Goal: Task Accomplishment & Management: Use online tool/utility

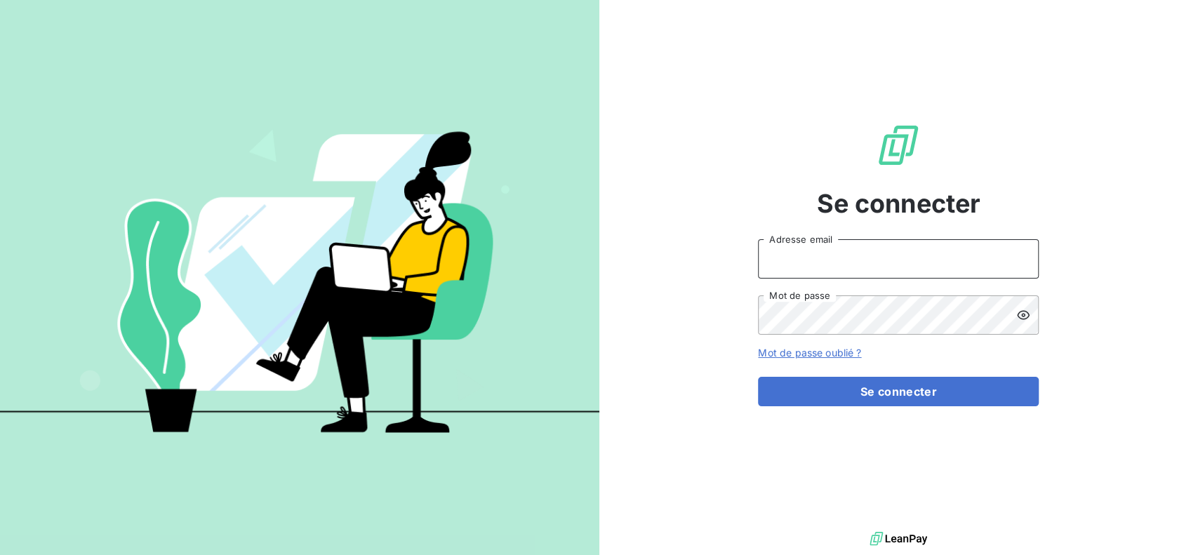
paste input "[PERSON_NAME][EMAIL_ADDRESS][DOMAIN_NAME]"
type input "[PERSON_NAME][EMAIL_ADDRESS][DOMAIN_NAME]"
click at [704, 342] on div "Se connecter [PERSON_NAME][EMAIL_ADDRESS][DOMAIN_NAME] Adresse email Mot de pas…" at bounding box center [898, 264] width 599 height 529
click at [821, 291] on div "isabelle.koy@brut.media Adresse email Mot de passe" at bounding box center [898, 286] width 281 height 95
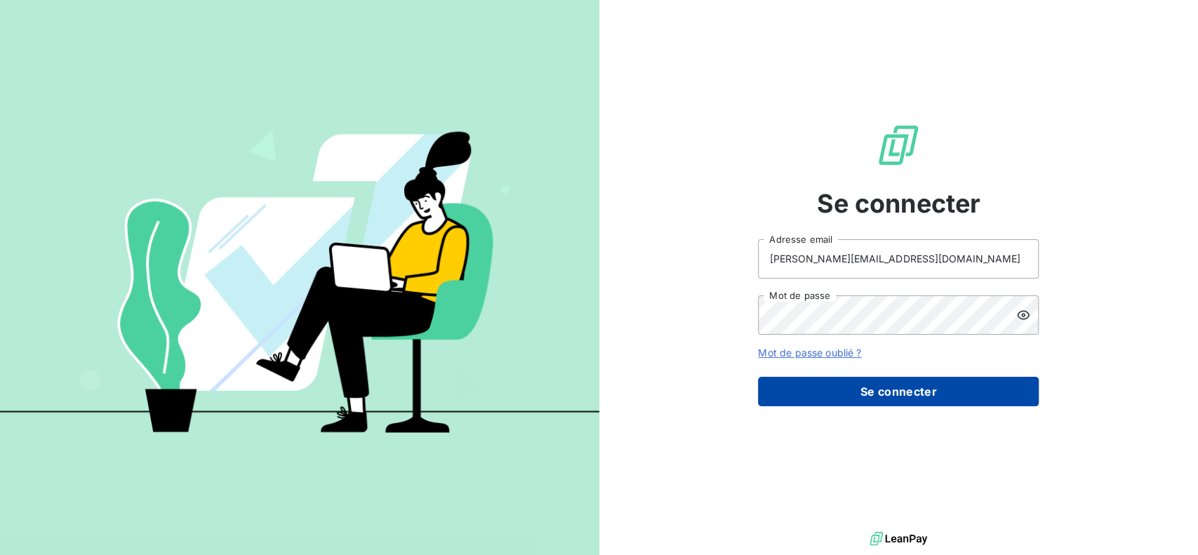
click at [971, 403] on button "Se connecter" at bounding box center [898, 391] width 281 height 29
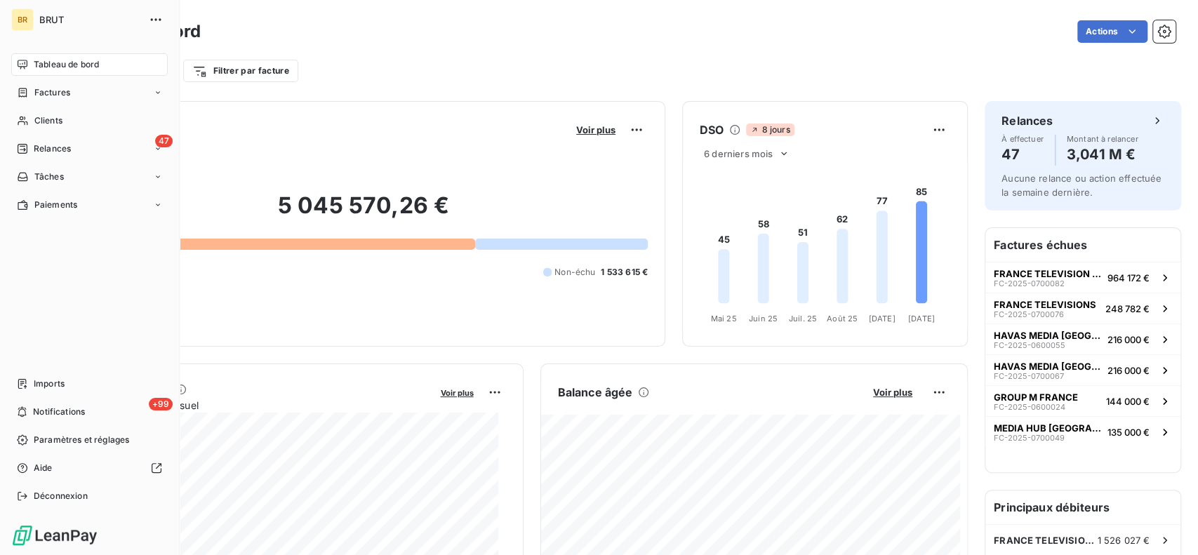
click at [44, 395] on nav "Imports +99 Notifications Paramètres et réglages Aide Déconnexion" at bounding box center [89, 440] width 157 height 135
click at [54, 381] on span "Imports" at bounding box center [49, 384] width 31 height 13
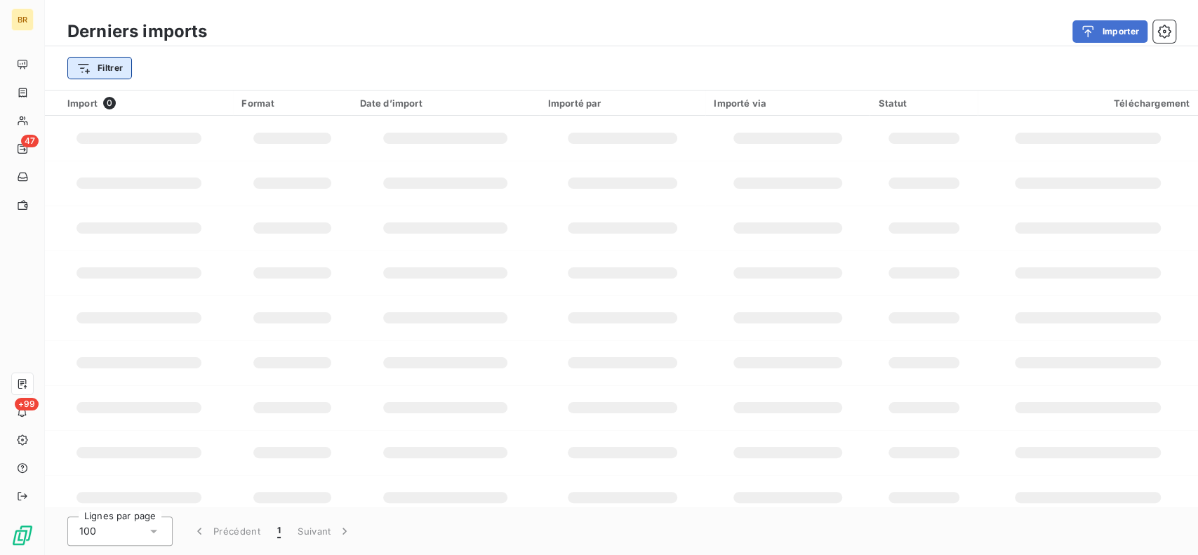
click at [112, 72] on html "BR 47 +99 Derniers imports Importer Filtrer Import 0 Format Date d’import Impor…" at bounding box center [599, 277] width 1198 height 555
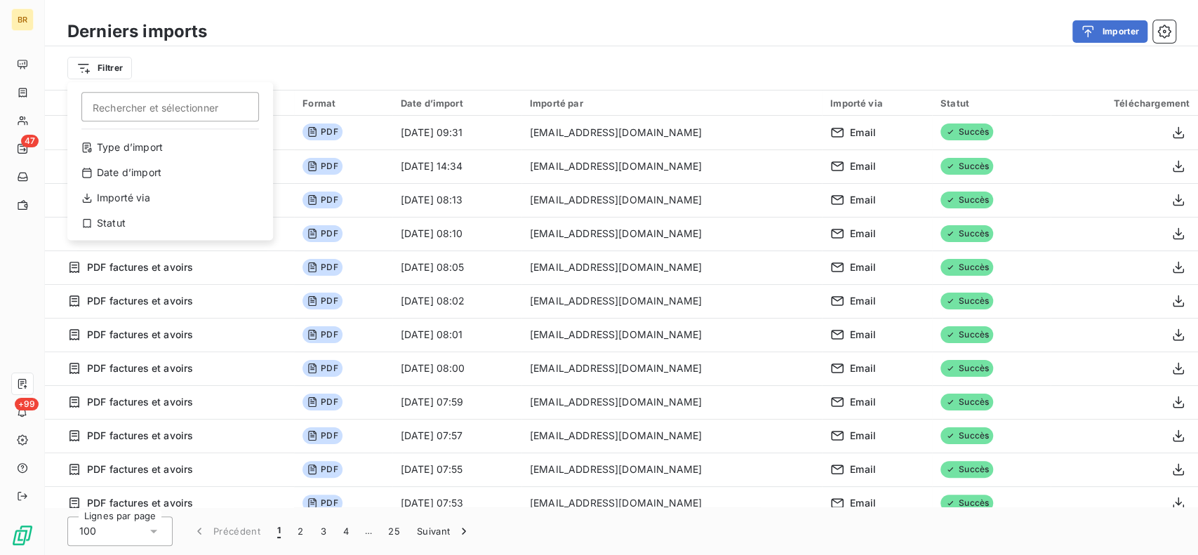
click at [278, 25] on html "BR 47 +99 Derniers imports Importer Filtrer Rechercher et sélectionner Type d’i…" at bounding box center [599, 277] width 1198 height 555
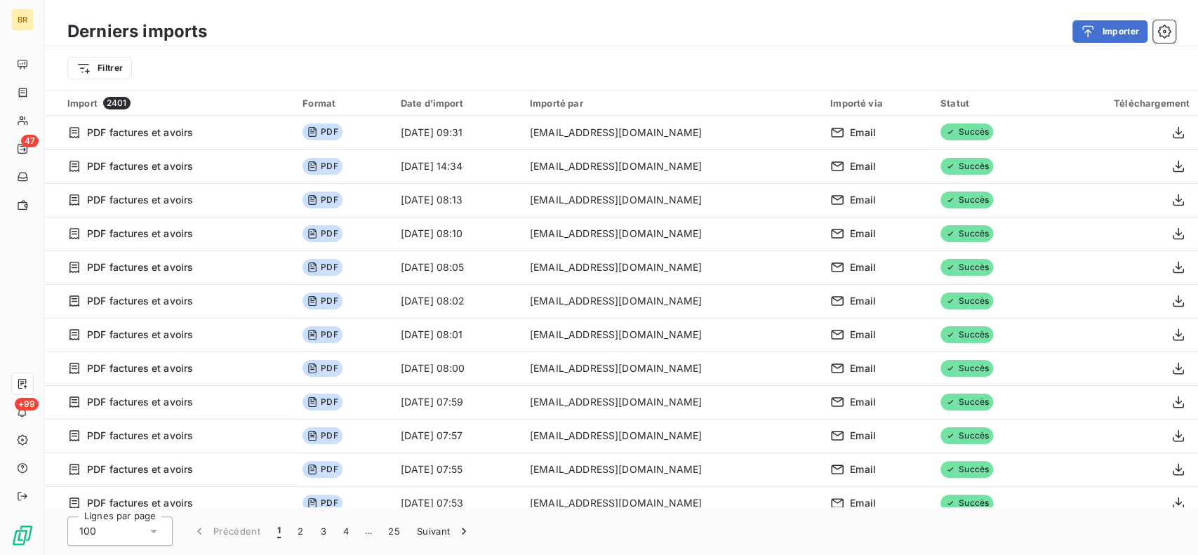
click at [696, 88] on div "Filtrer" at bounding box center [621, 68] width 1153 height 44
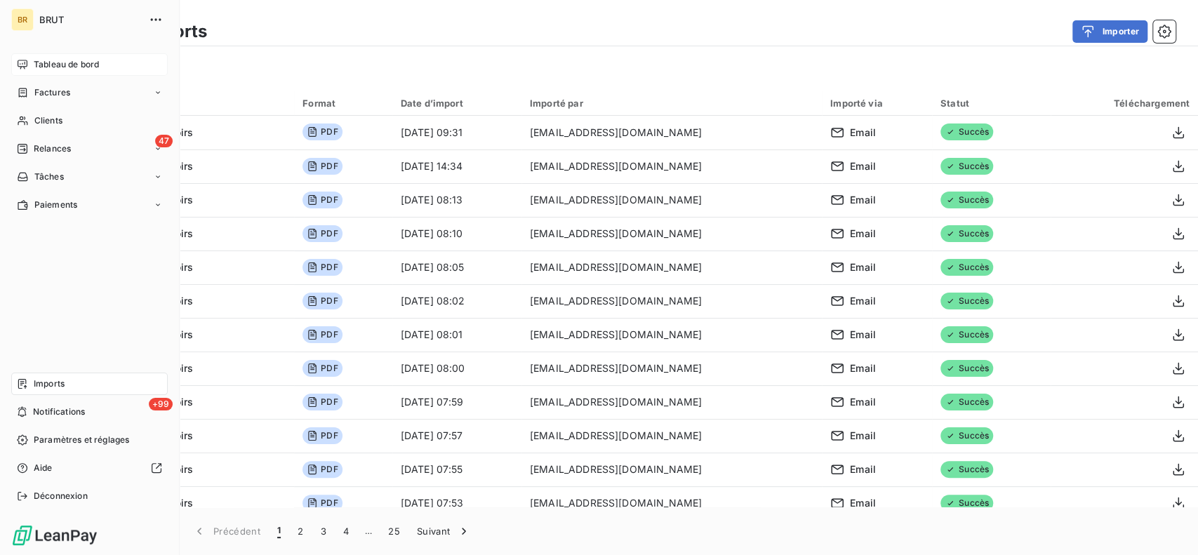
click at [94, 69] on span "Tableau de bord" at bounding box center [66, 64] width 65 height 13
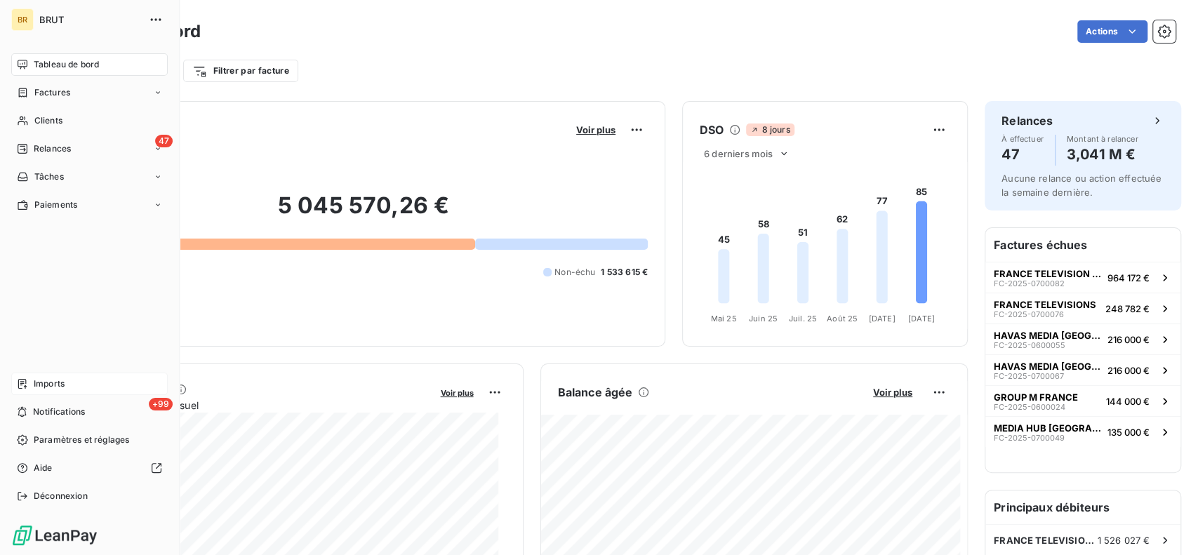
click at [79, 373] on div "Imports" at bounding box center [89, 384] width 157 height 22
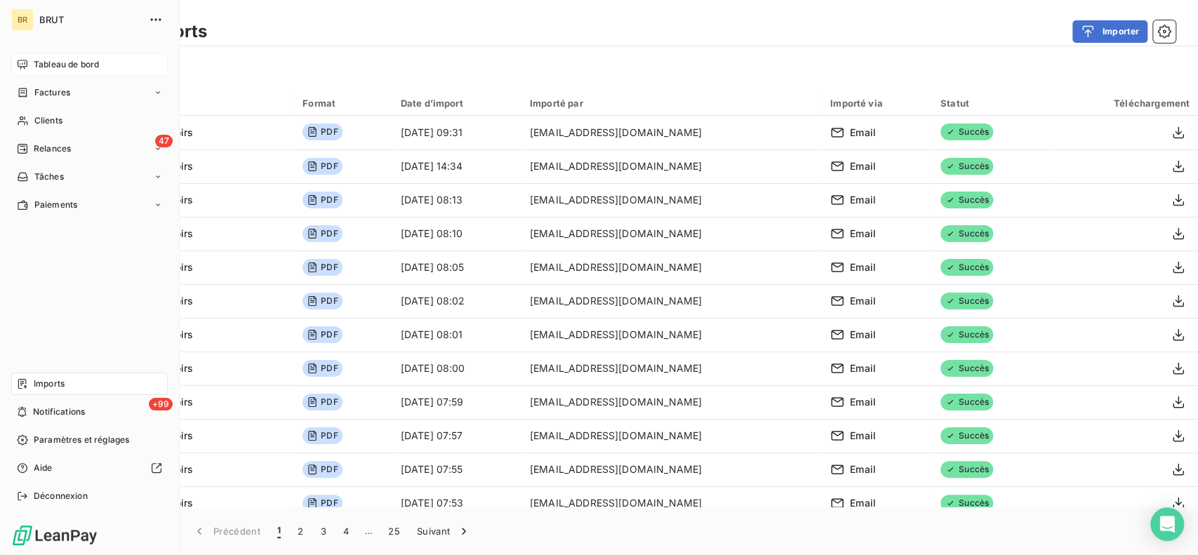
click at [48, 69] on span "Tableau de bord" at bounding box center [66, 64] width 65 height 13
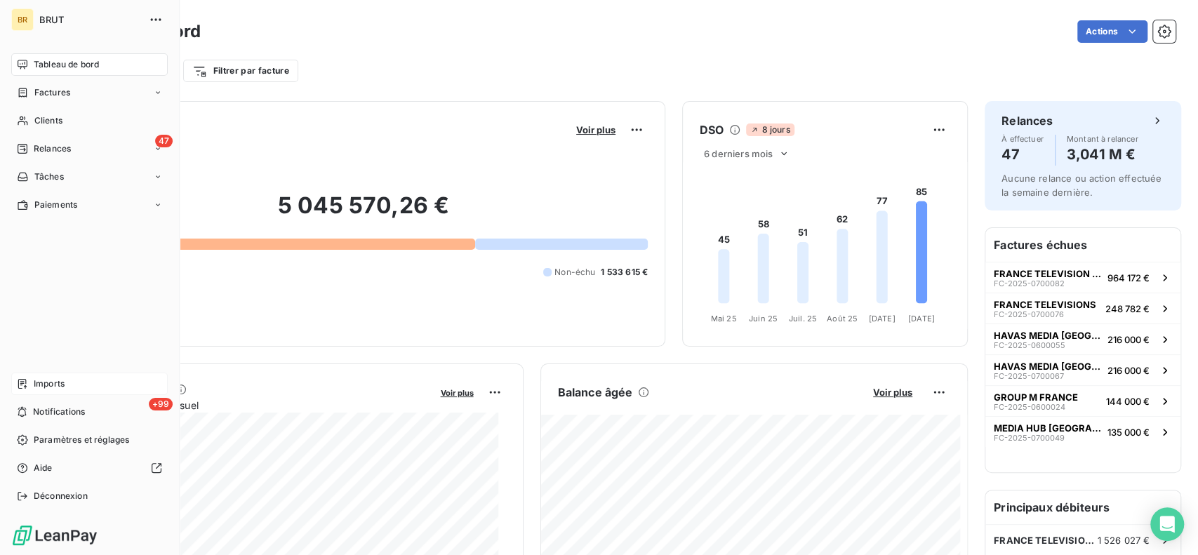
click at [80, 380] on div "Imports" at bounding box center [89, 384] width 157 height 22
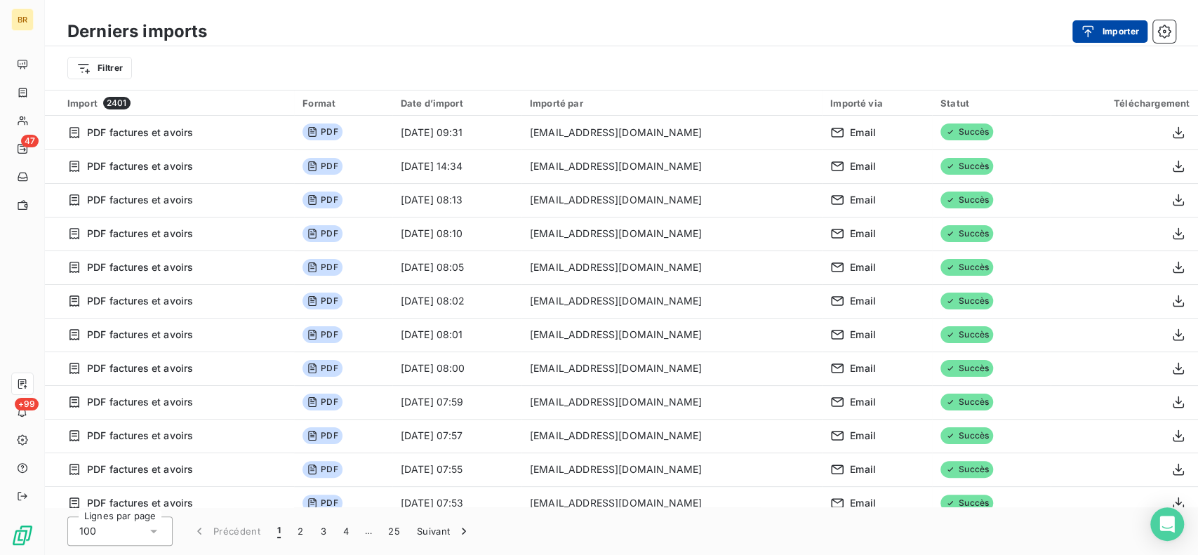
click at [1090, 37] on icon "button" at bounding box center [1088, 32] width 14 height 14
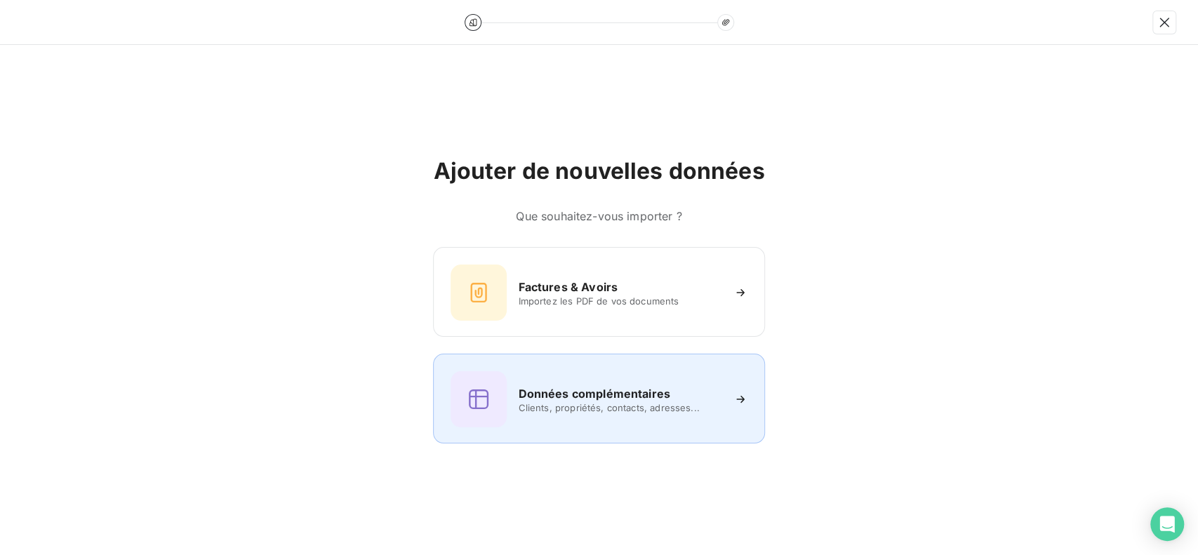
click at [638, 382] on div "Données complémentaires Clients, propriétés, contacts, adresses..." at bounding box center [599, 399] width 296 height 56
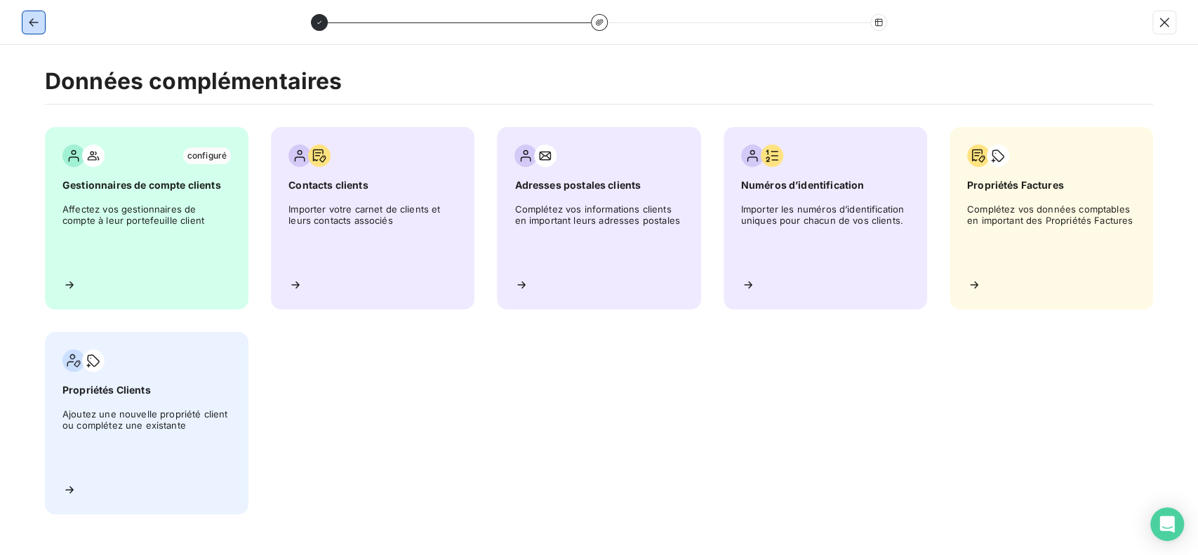
drag, startPoint x: 28, startPoint y: 25, endPoint x: 41, endPoint y: 27, distance: 12.8
click at [29, 25] on icon "button" at bounding box center [34, 22] width 14 height 14
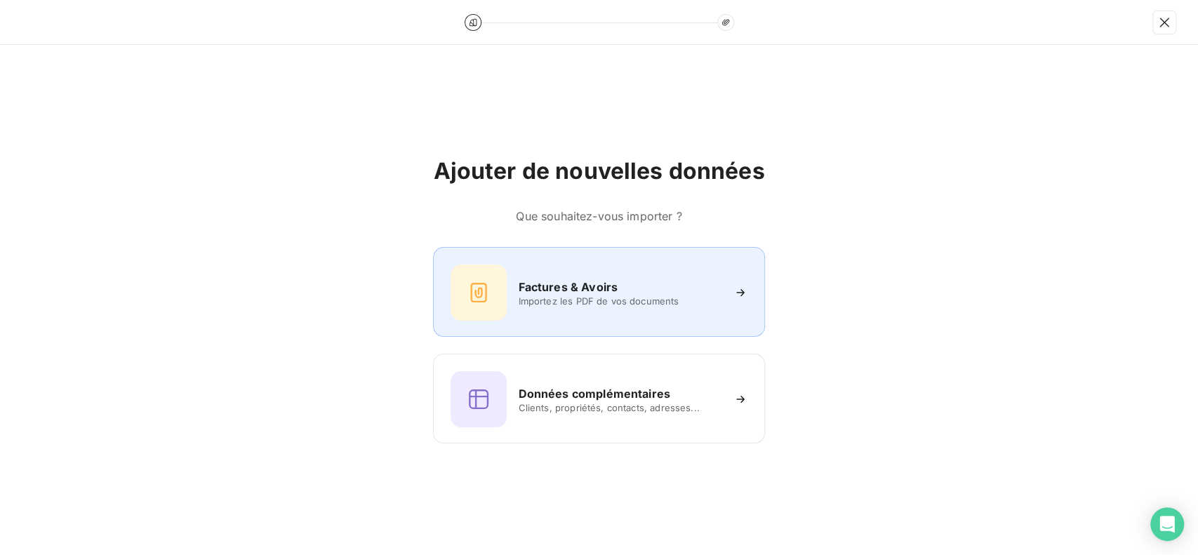
click at [630, 319] on div "Factures & Avoirs Importez les PDF de vos documents" at bounding box center [599, 293] width 296 height 56
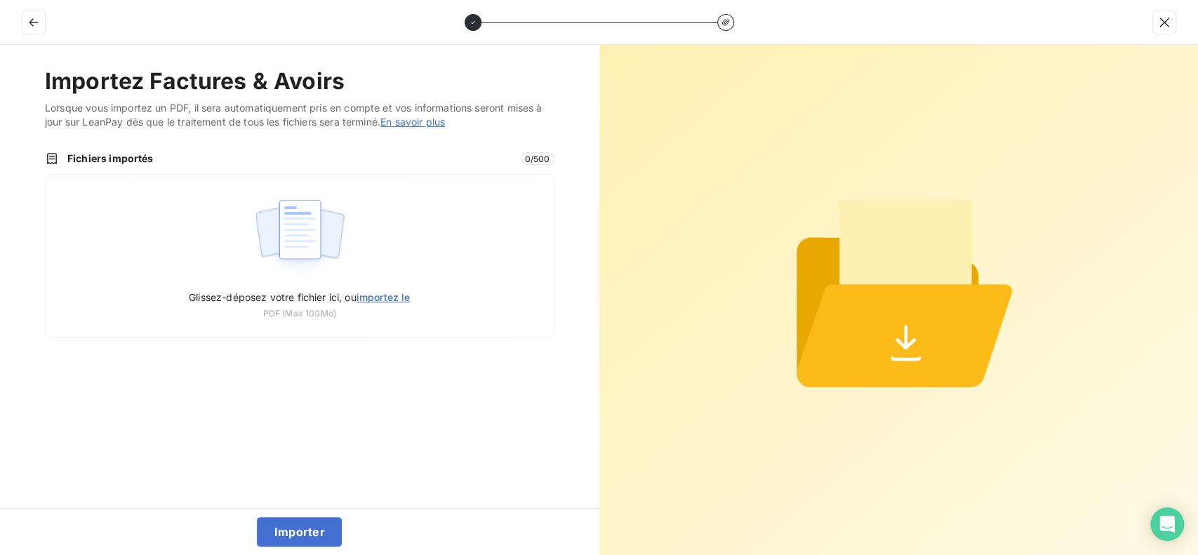
click at [20, 18] on div at bounding box center [599, 22] width 1198 height 45
click at [46, 24] on div at bounding box center [599, 22] width 1198 height 45
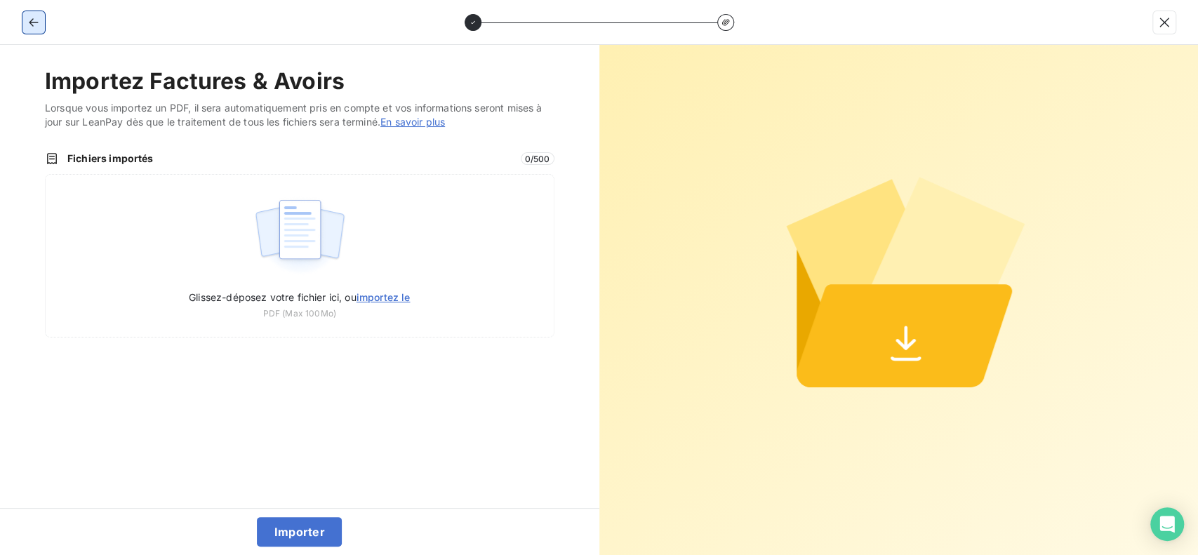
click at [44, 25] on button "button" at bounding box center [33, 22] width 22 height 22
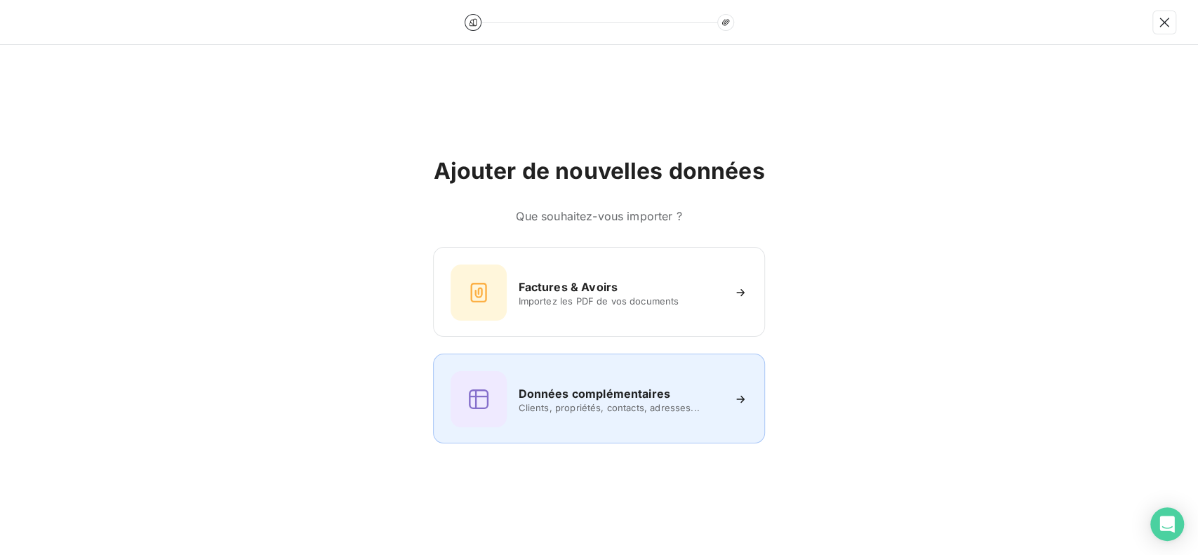
click at [584, 389] on h6 "Données complémentaires" at bounding box center [594, 393] width 152 height 17
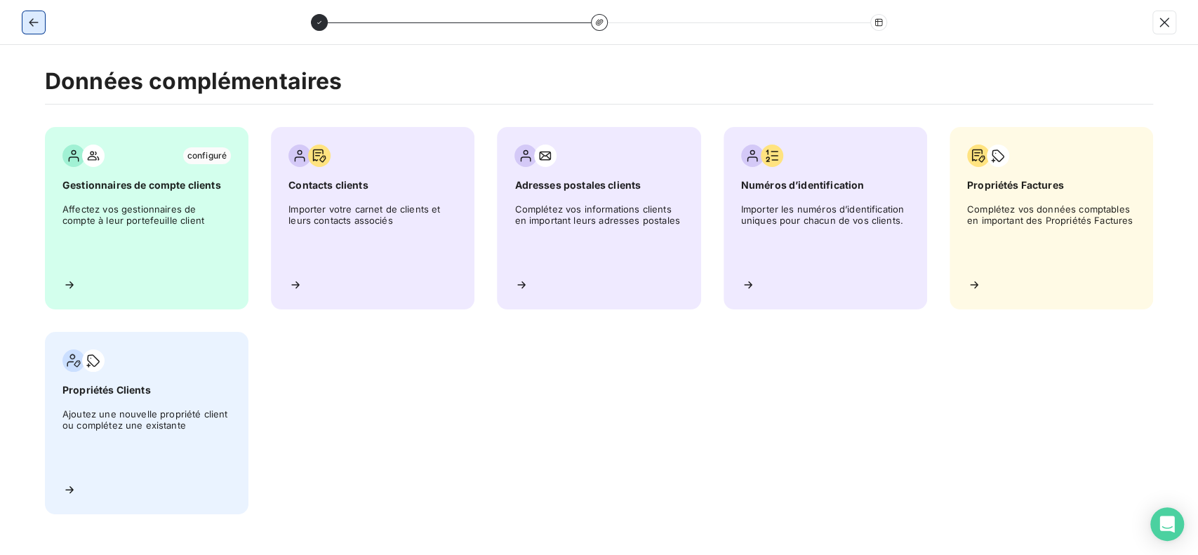
click at [34, 27] on icon "button" at bounding box center [34, 22] width 14 height 14
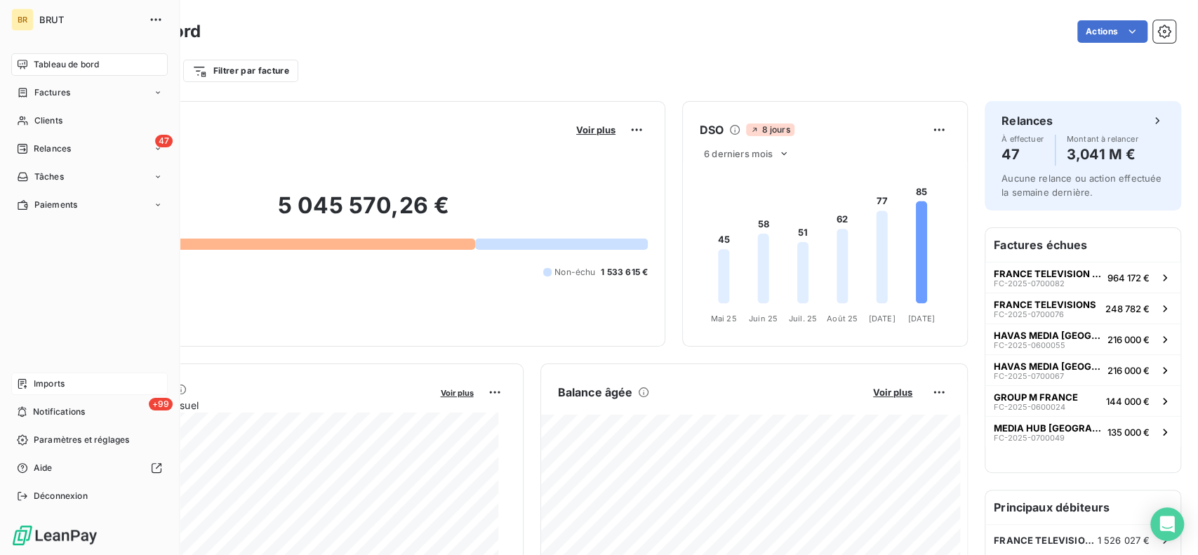
click at [23, 381] on icon at bounding box center [22, 384] width 8 height 10
click at [24, 383] on icon at bounding box center [22, 383] width 11 height 11
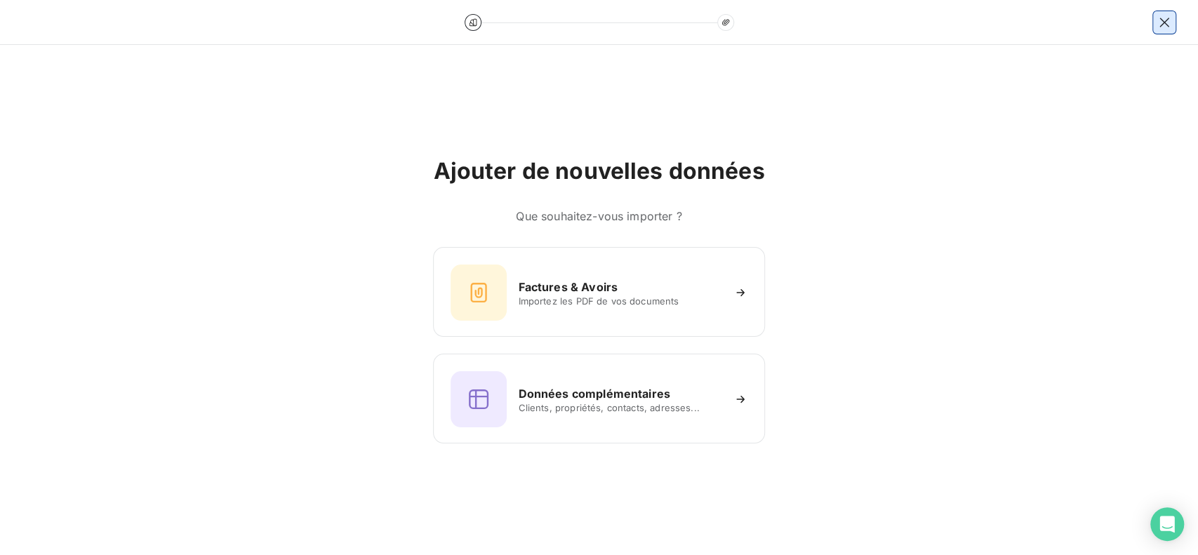
click at [1162, 25] on icon "button" at bounding box center [1164, 22] width 9 height 9
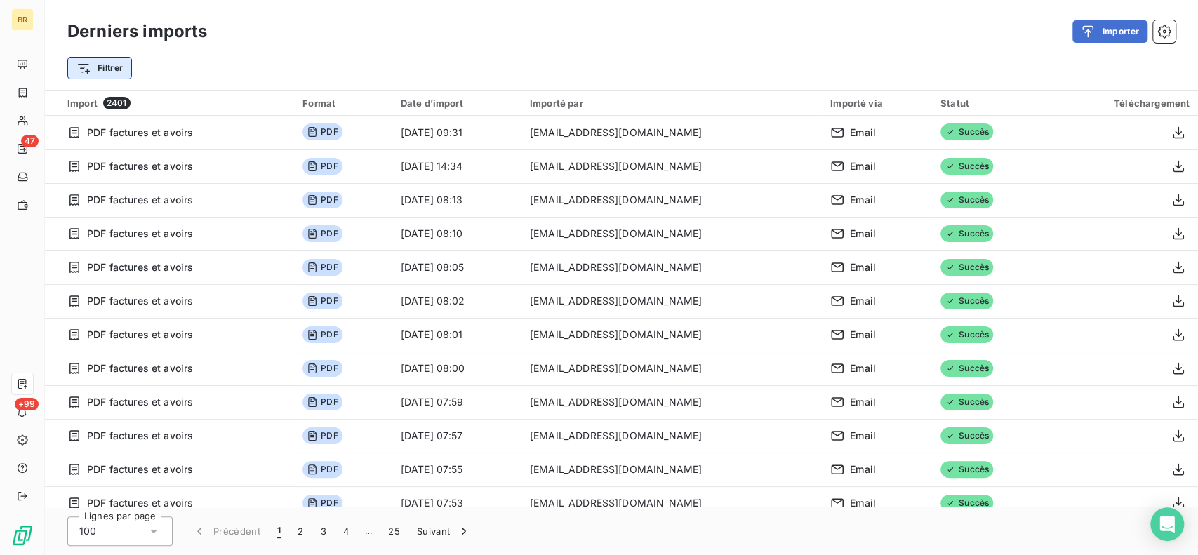
click at [84, 64] on html "BR 47 +99 Derniers imports Importer Filtrer Import 2401 Format Date d’import Im…" at bounding box center [599, 277] width 1198 height 555
click at [399, 55] on html "BR 47 +99 Derniers imports Importer Filtrer Import 2401 Format Date d’import Im…" at bounding box center [599, 277] width 1198 height 555
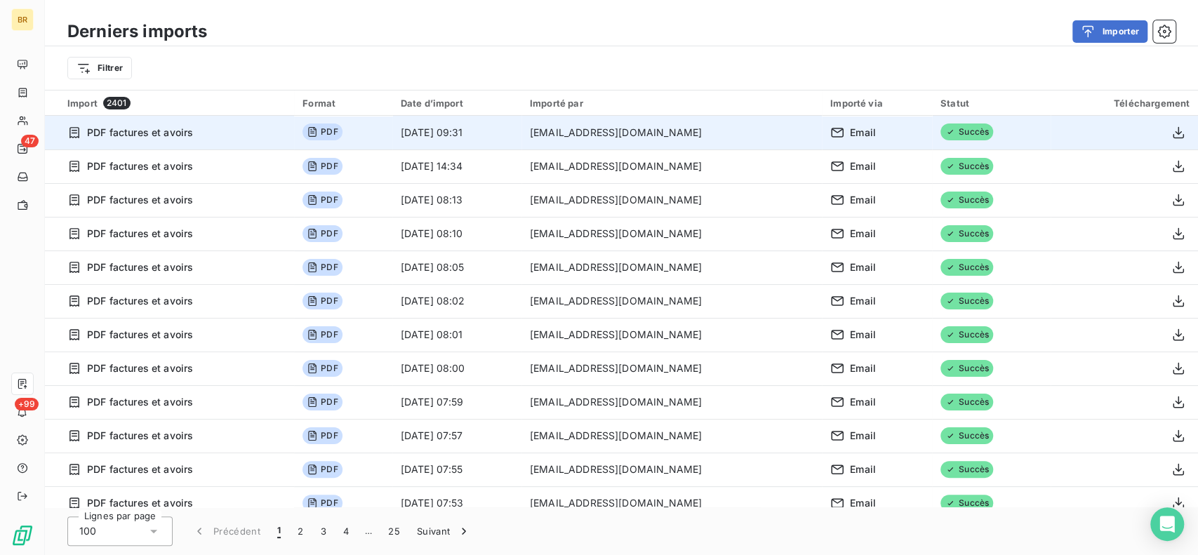
click at [253, 135] on div "PDF factures et avoirs" at bounding box center [176, 133] width 218 height 14
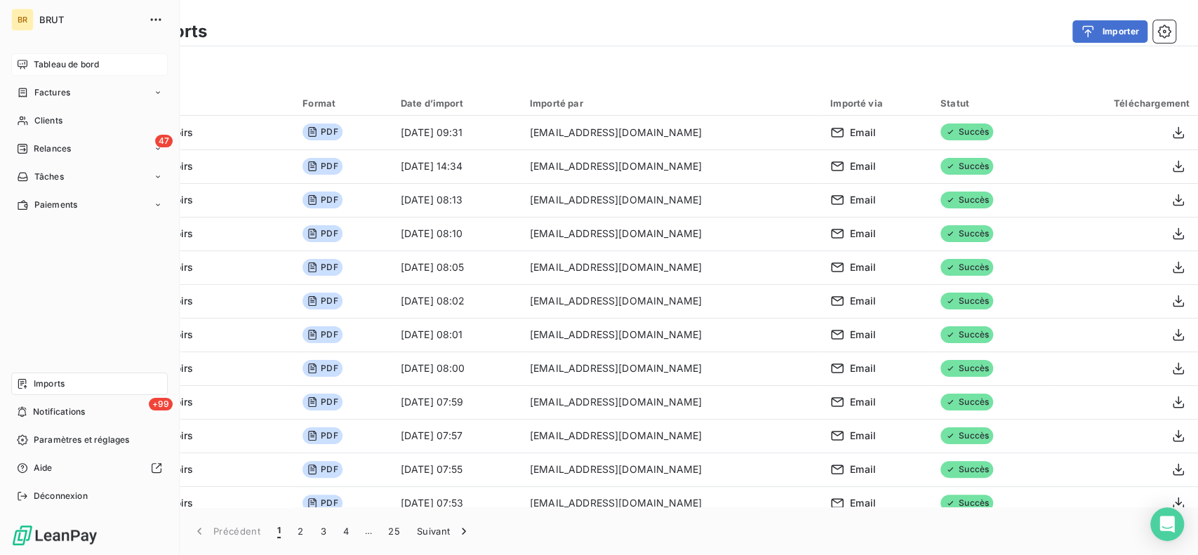
click at [31, 68] on div "Tableau de bord" at bounding box center [89, 64] width 157 height 22
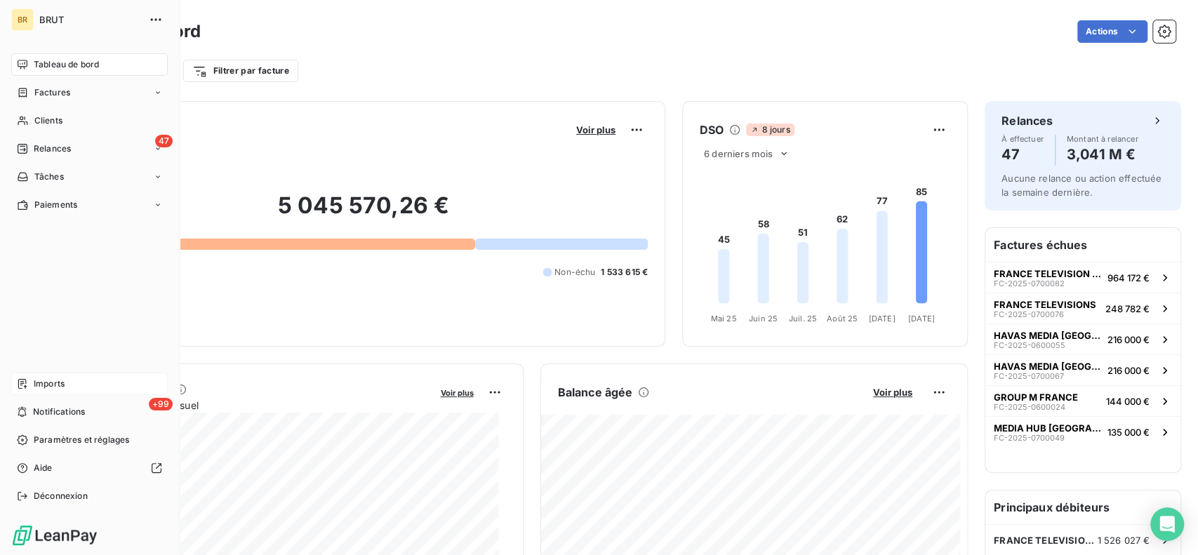
click at [32, 381] on div "Imports" at bounding box center [89, 384] width 157 height 22
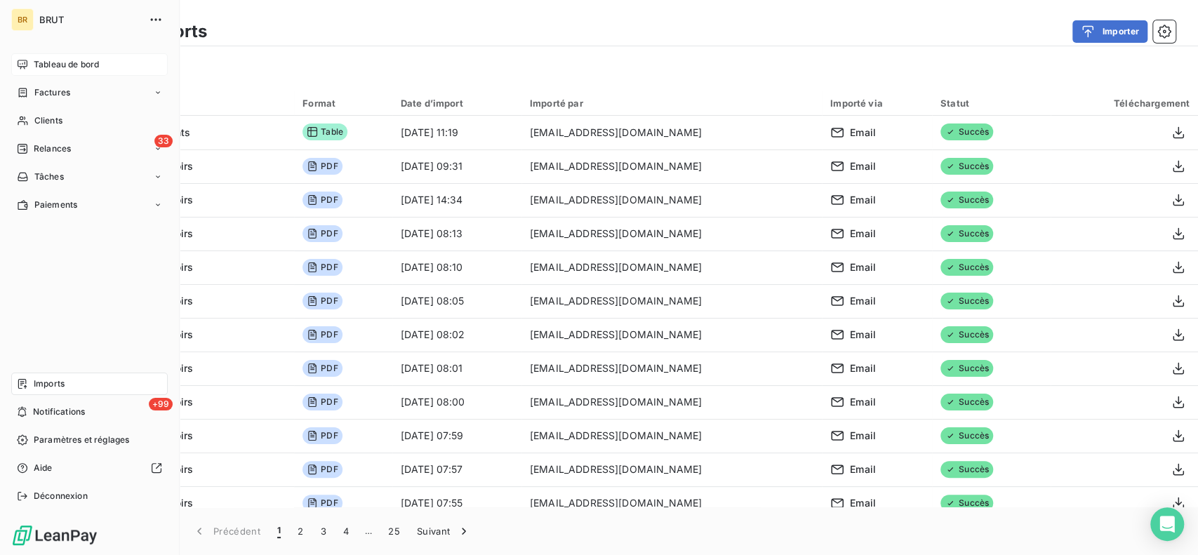
click at [18, 60] on icon at bounding box center [23, 64] width 10 height 9
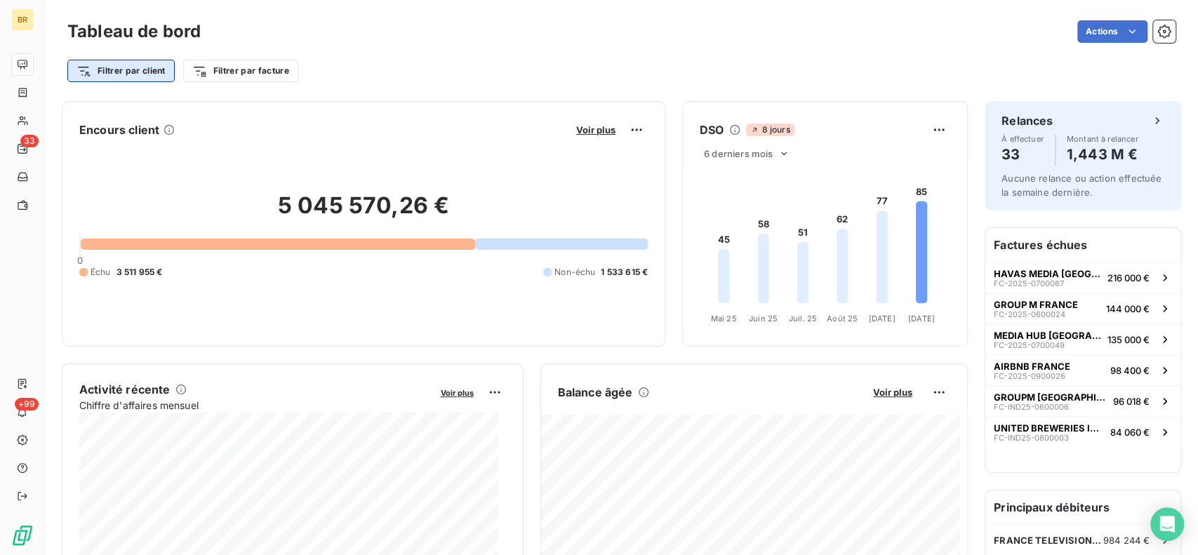
click at [129, 72] on html "BR 33 +99 Tableau de bord Actions Filtrer par client Filtrer par facture Encour…" at bounding box center [599, 277] width 1198 height 555
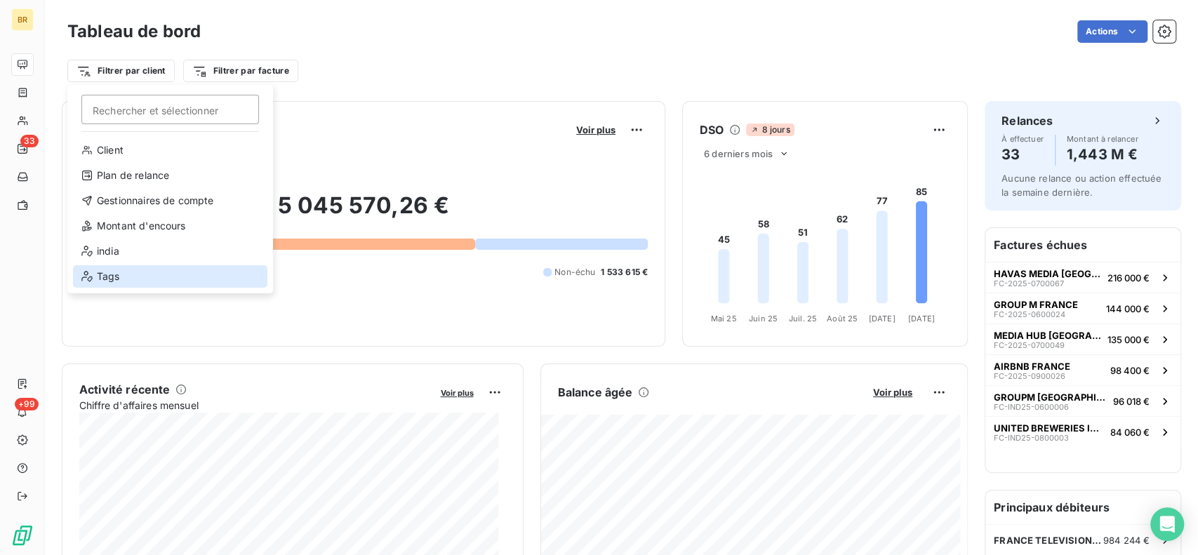
click at [160, 283] on div "Tags" at bounding box center [170, 276] width 194 height 22
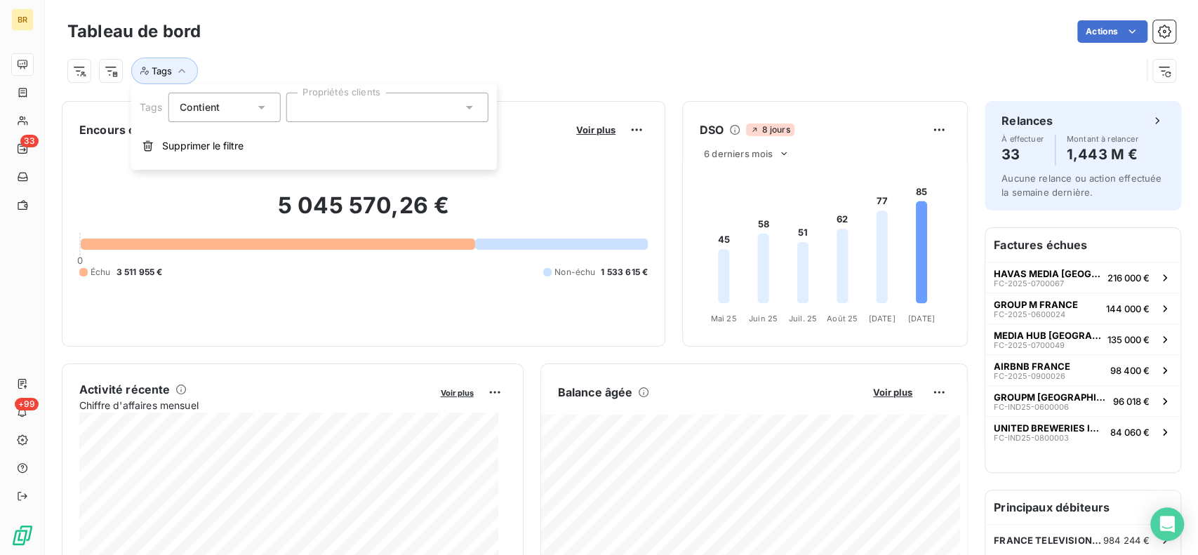
click at [381, 114] on div at bounding box center [387, 107] width 202 height 29
type input "ind"
click at [382, 138] on li "India" at bounding box center [387, 142] width 197 height 28
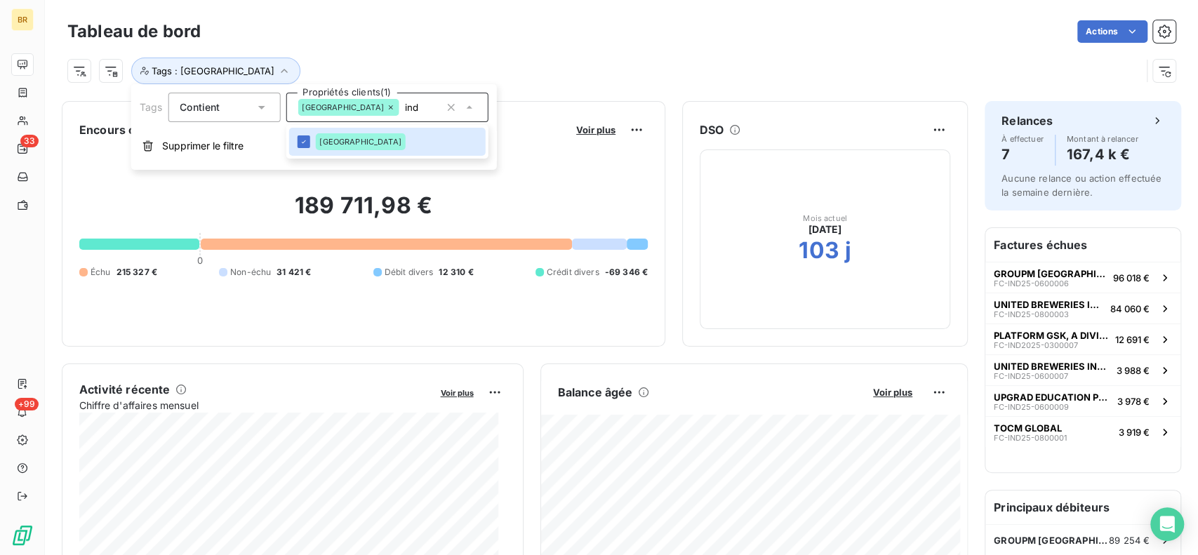
click at [635, 50] on div "Tags : India" at bounding box center [621, 65] width 1108 height 38
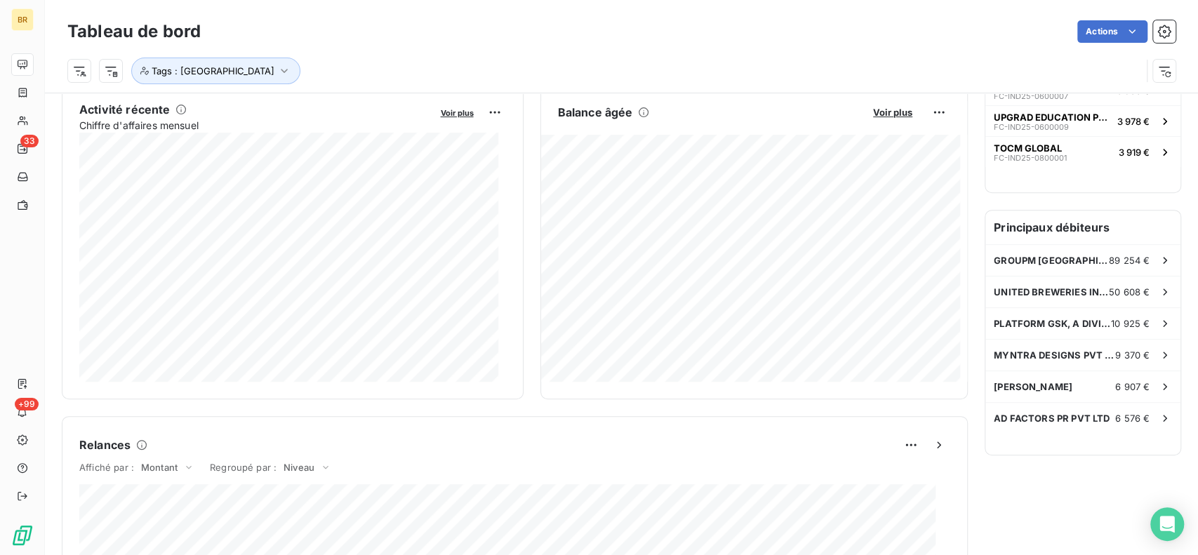
scroll to position [187, 0]
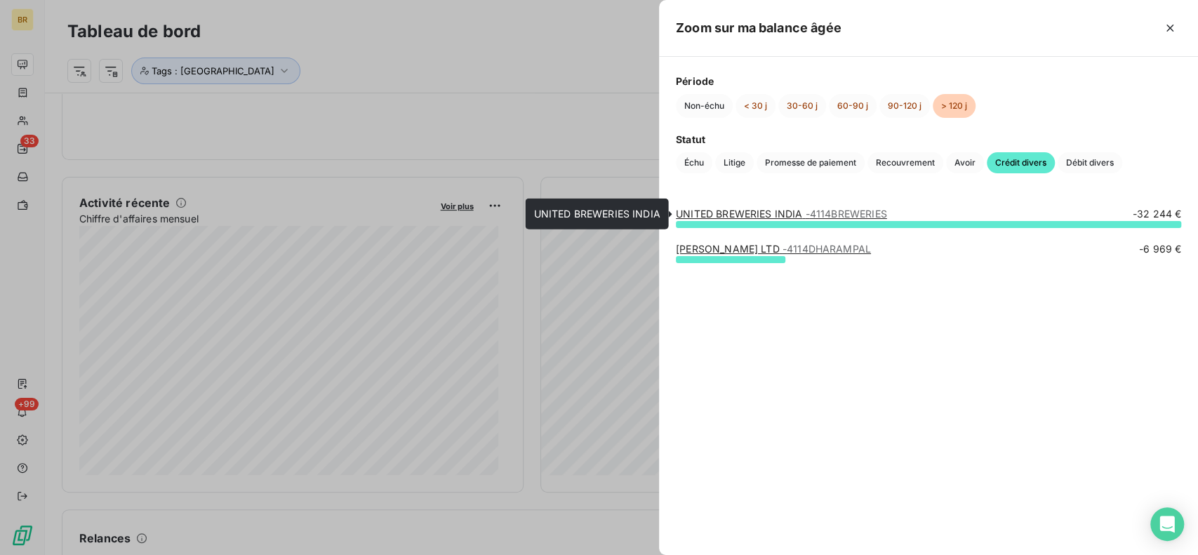
click at [745, 216] on link "UNITED BREWERIES INDIA - 4114BREWERIES" at bounding box center [781, 214] width 211 height 12
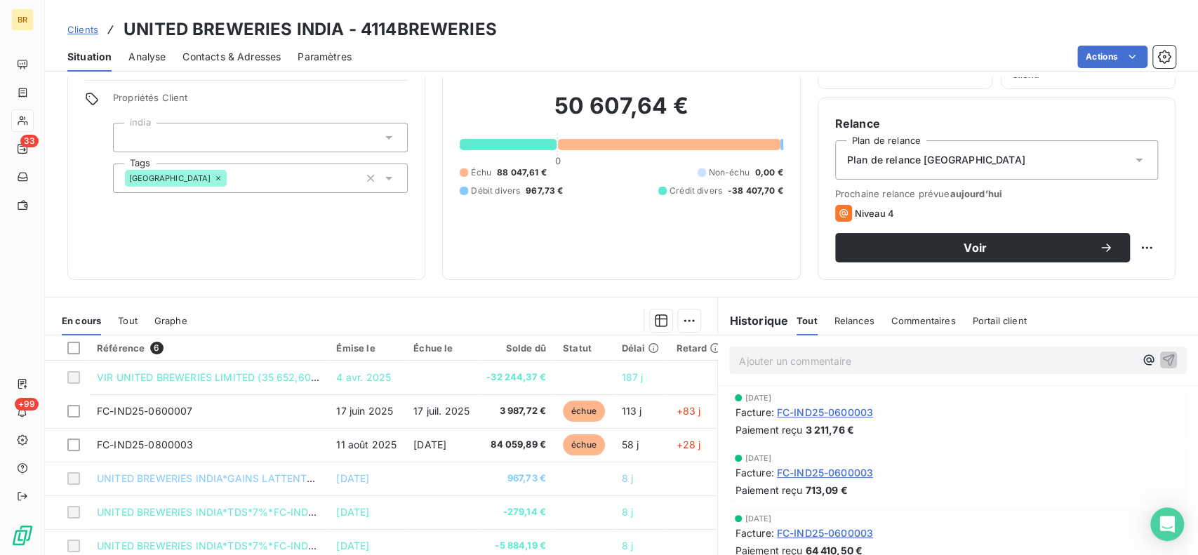
scroll to position [185, 0]
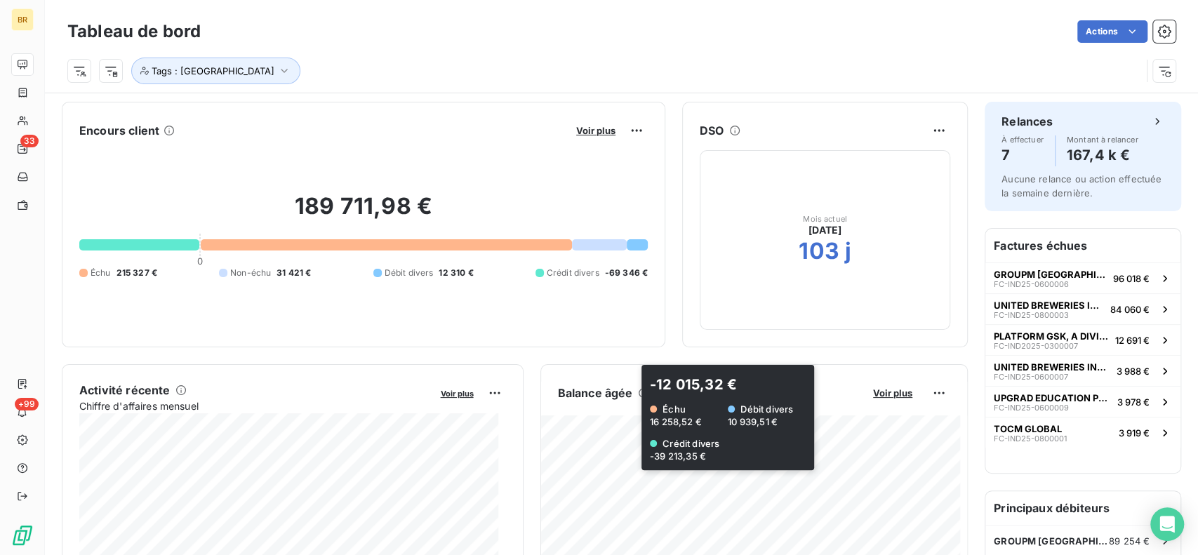
scroll to position [187, 0]
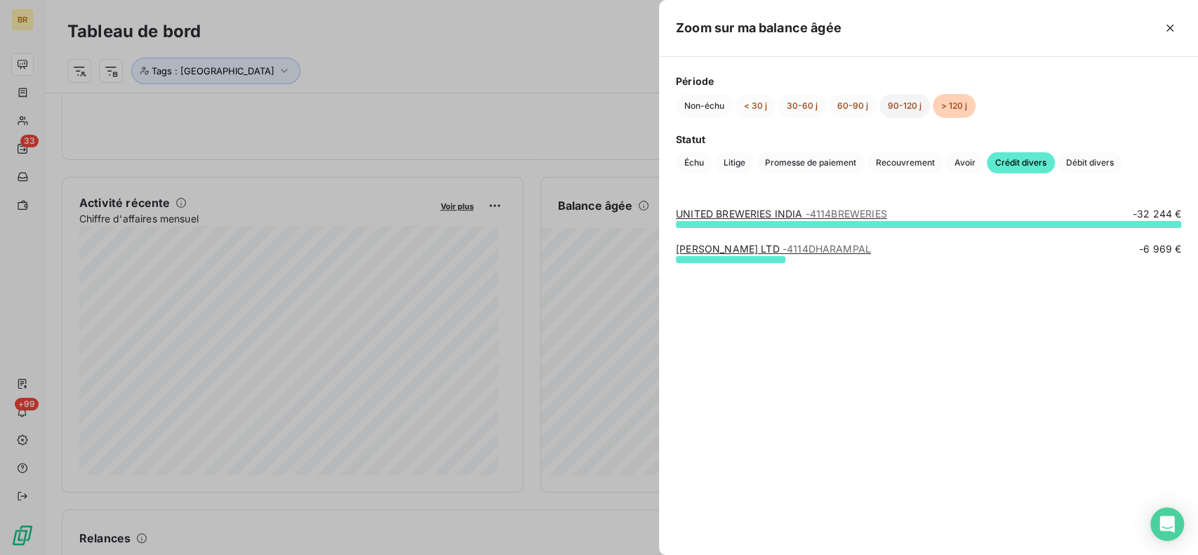
click at [893, 107] on button "90-120 j" at bounding box center [905, 106] width 51 height 24
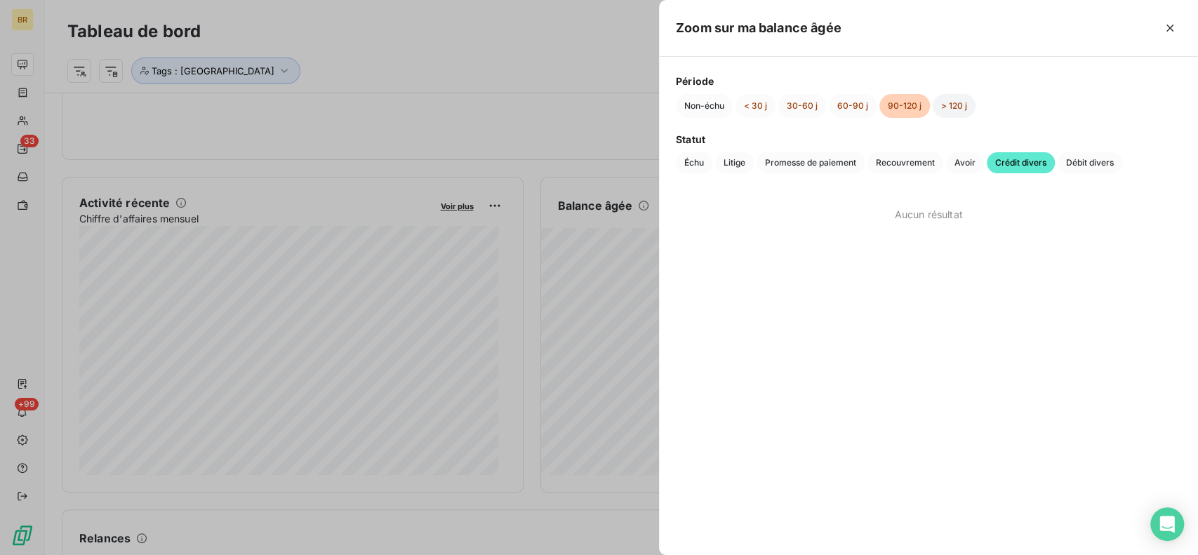
click at [954, 109] on button "> 120 j" at bounding box center [954, 106] width 43 height 24
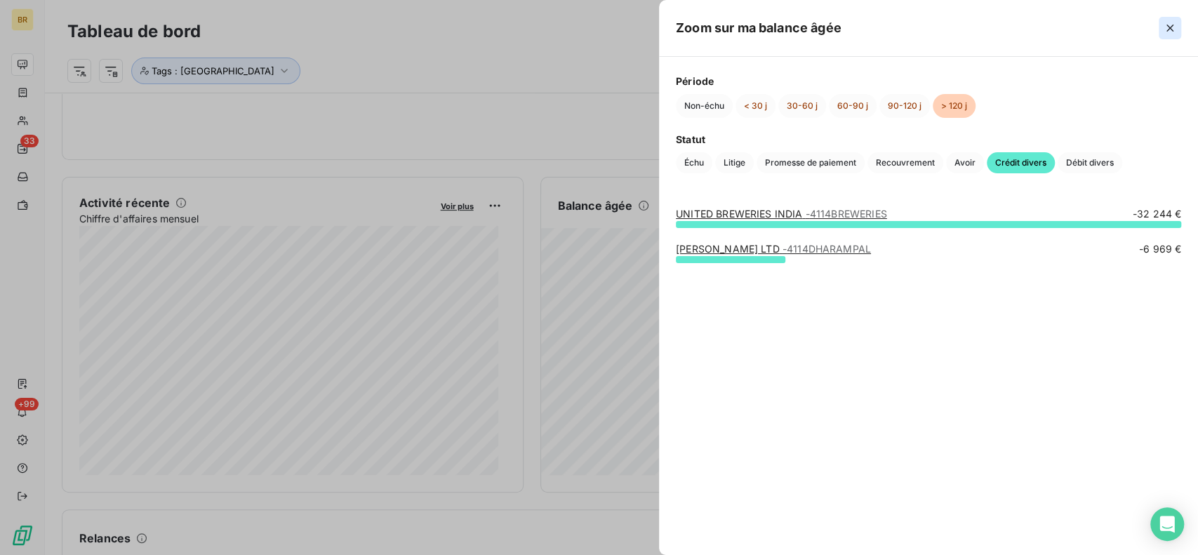
click at [1180, 23] on button "button" at bounding box center [1170, 28] width 22 height 22
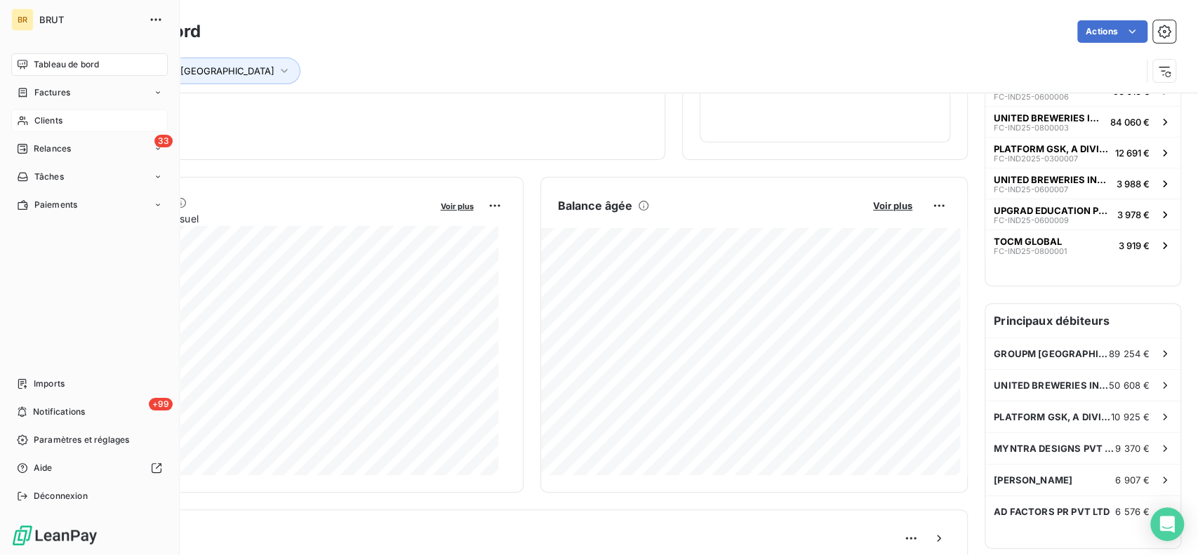
click at [27, 128] on div "Clients" at bounding box center [89, 121] width 157 height 22
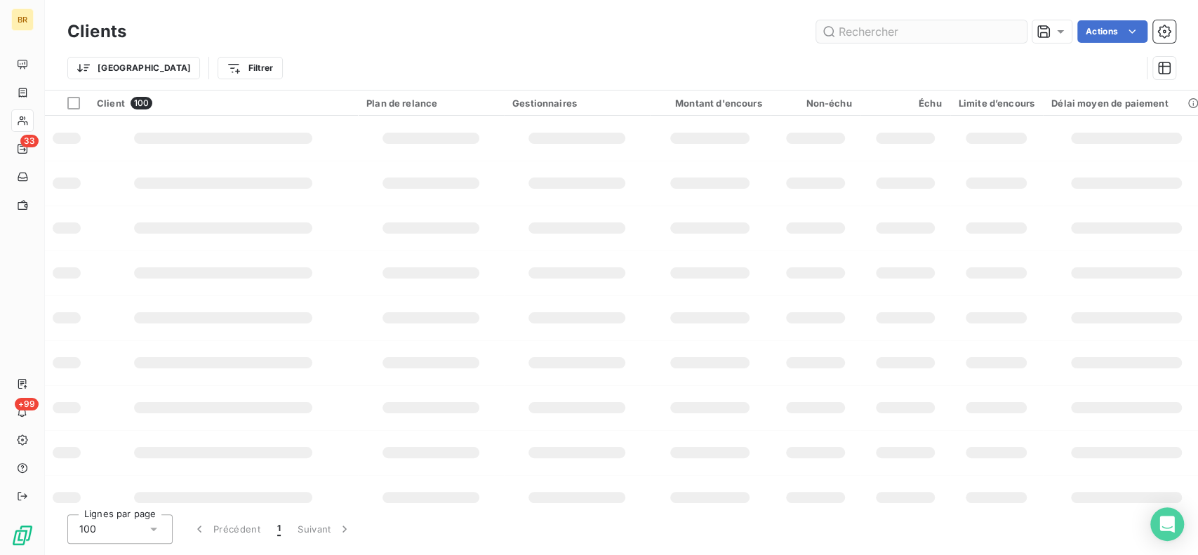
click at [882, 34] on input "text" at bounding box center [921, 31] width 211 height 22
type input "myntra"
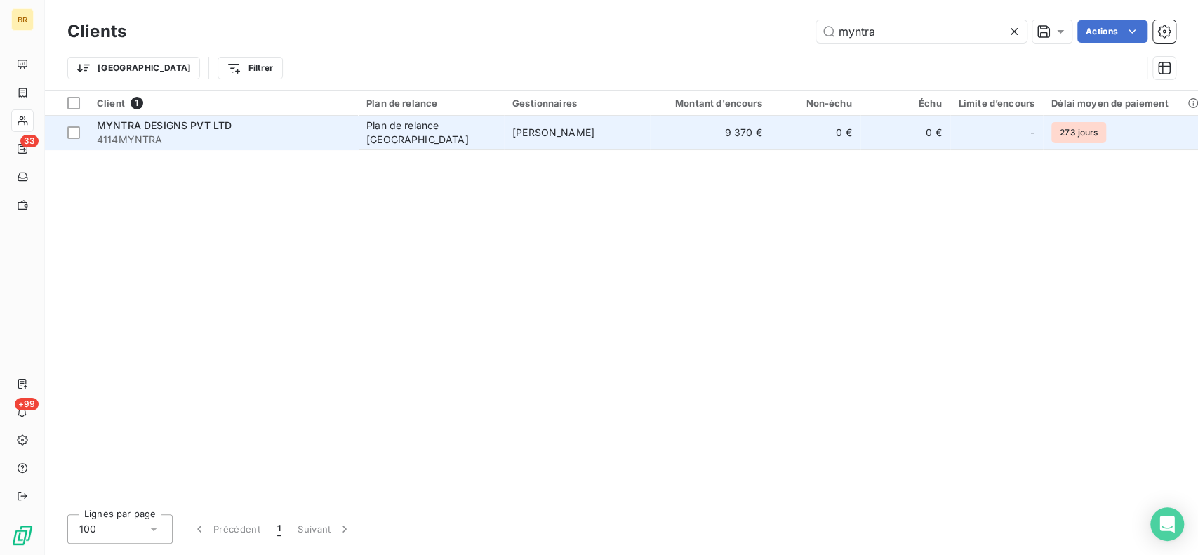
click at [713, 130] on td "9 370 €" at bounding box center [710, 133] width 121 height 34
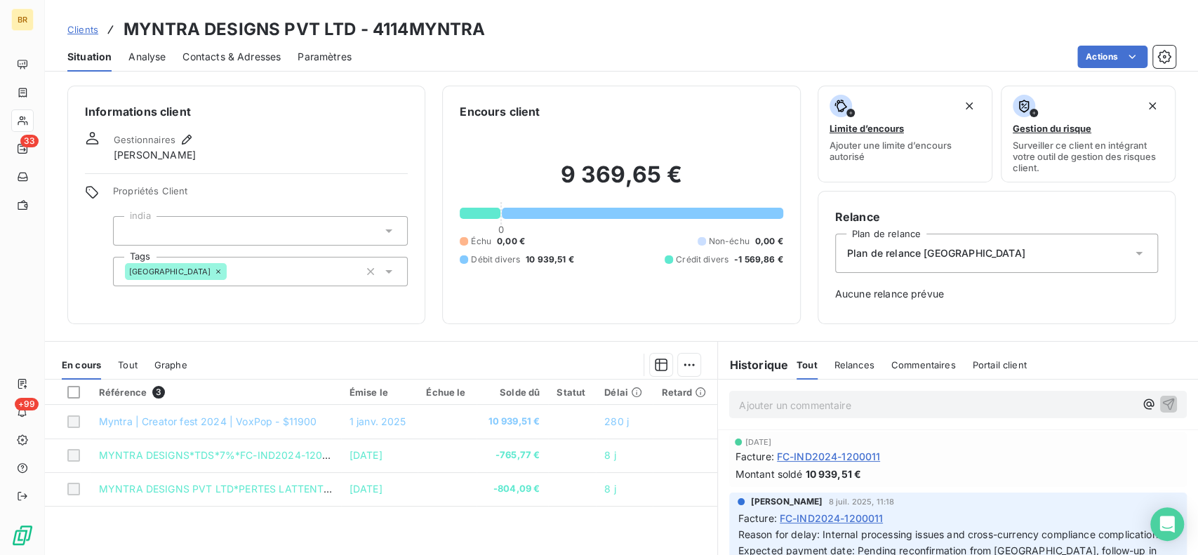
scroll to position [136, 0]
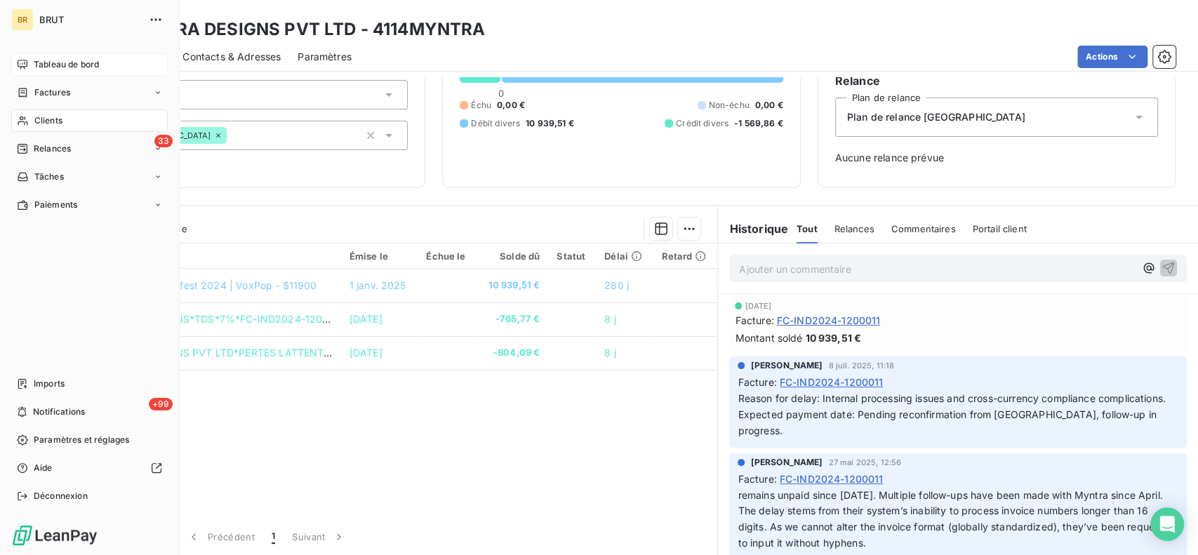
click at [39, 70] on span "Tableau de bord" at bounding box center [66, 64] width 65 height 13
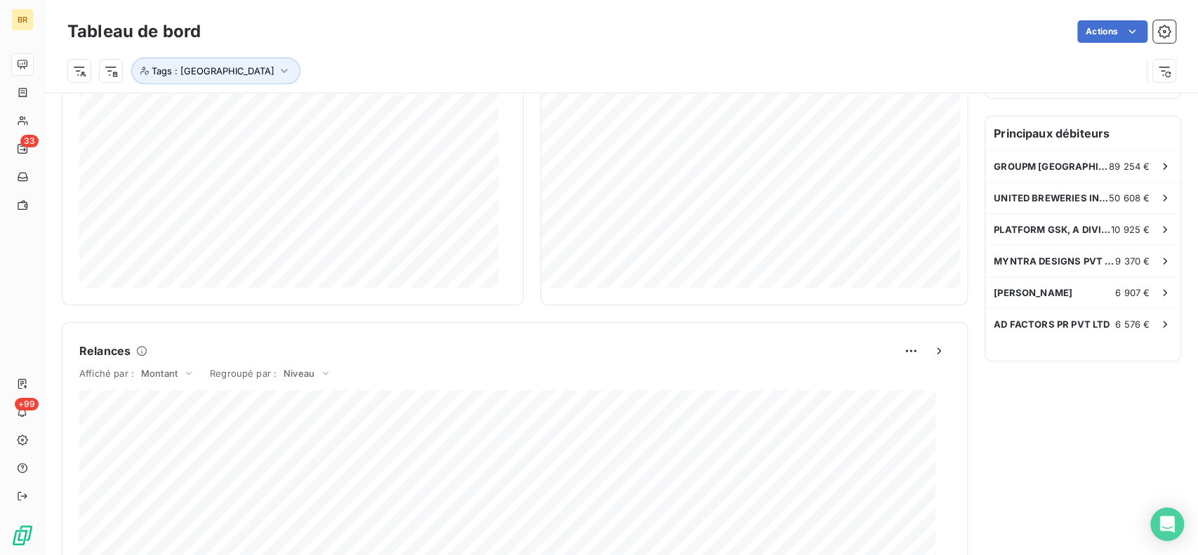
scroll to position [187, 0]
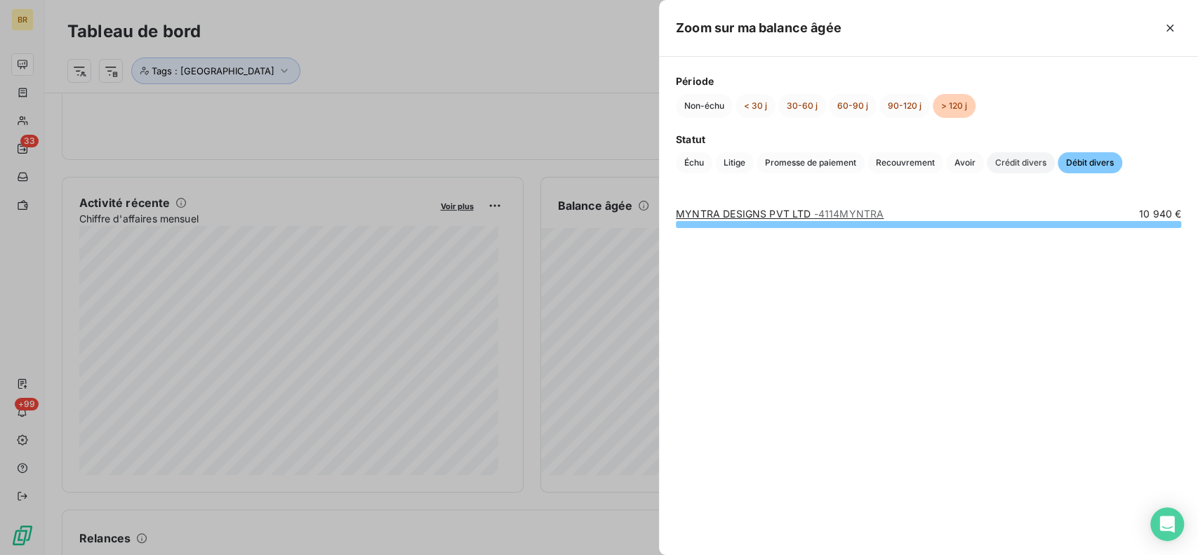
click at [1044, 167] on span "Crédit divers" at bounding box center [1021, 162] width 68 height 21
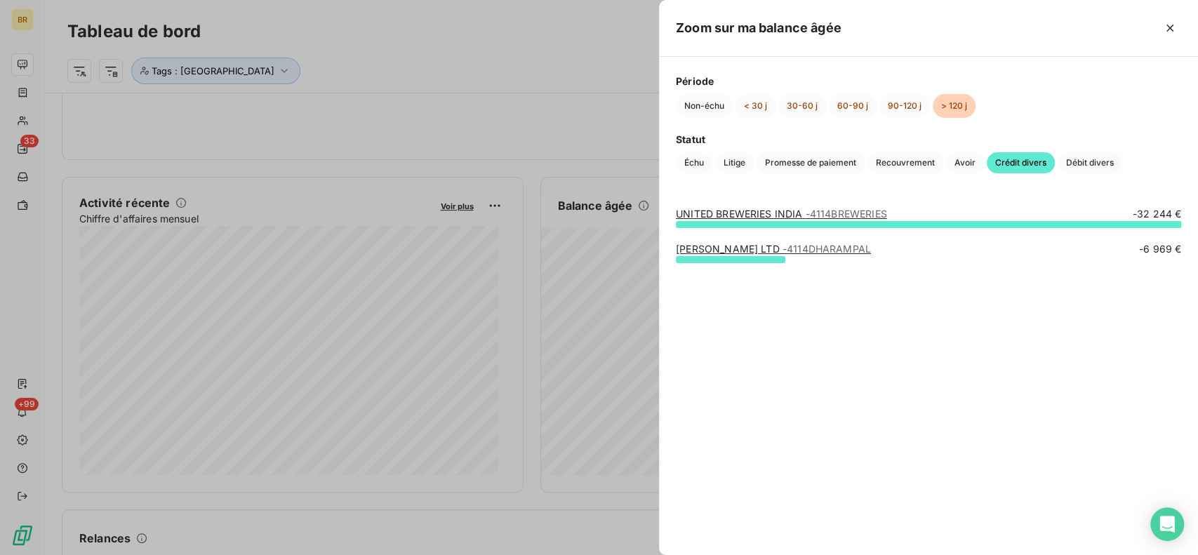
click at [1033, 165] on span "Crédit divers" at bounding box center [1021, 162] width 68 height 21
click at [1095, 155] on span "Débit divers" at bounding box center [1090, 162] width 65 height 21
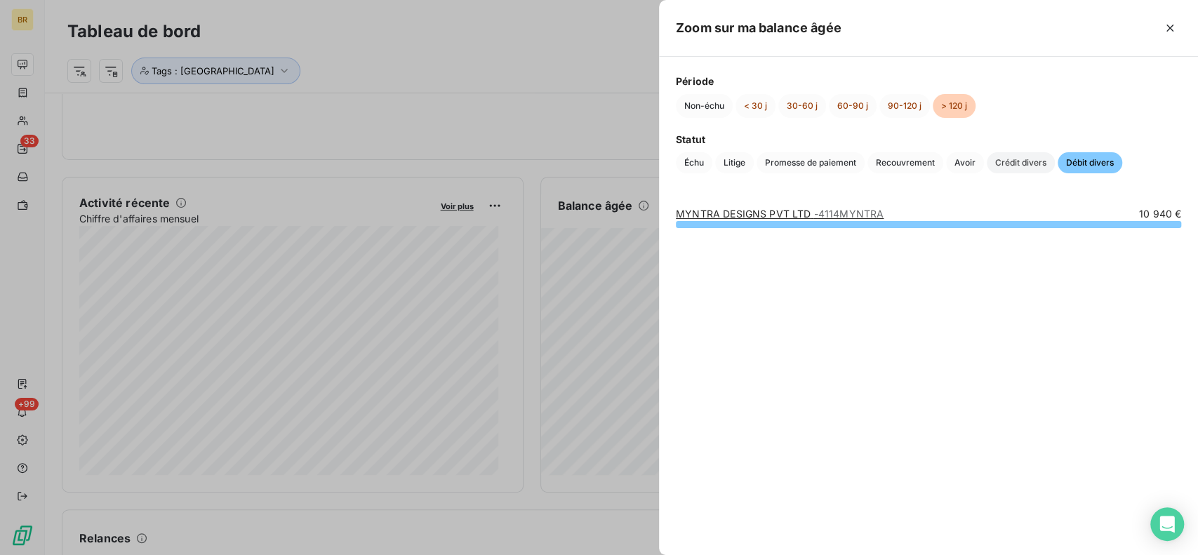
click at [1041, 171] on span "Crédit divers" at bounding box center [1021, 162] width 68 height 21
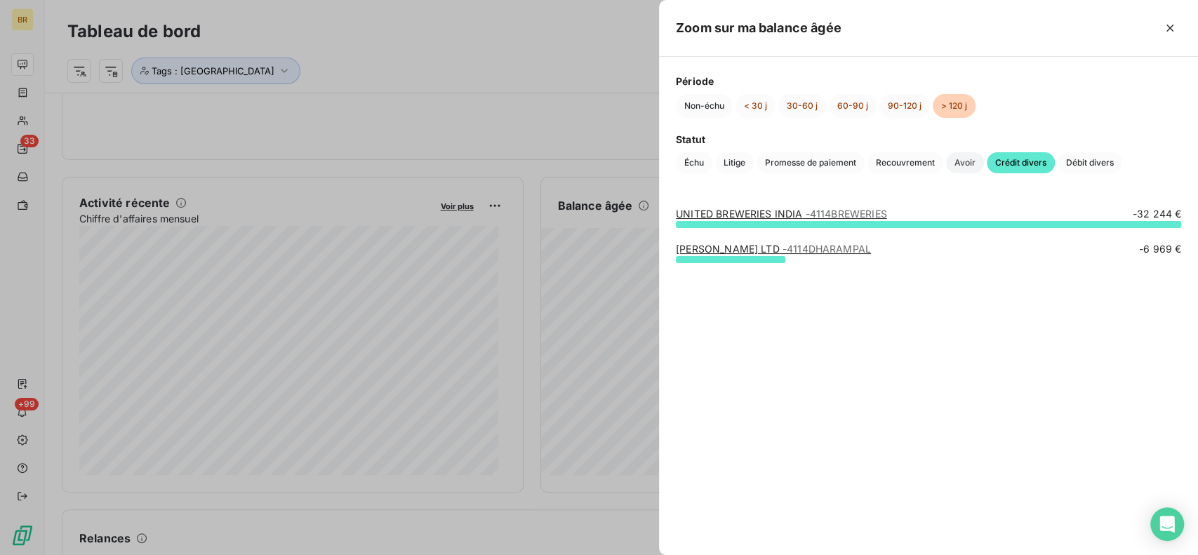
click at [972, 166] on span "Avoir" at bounding box center [965, 162] width 38 height 21
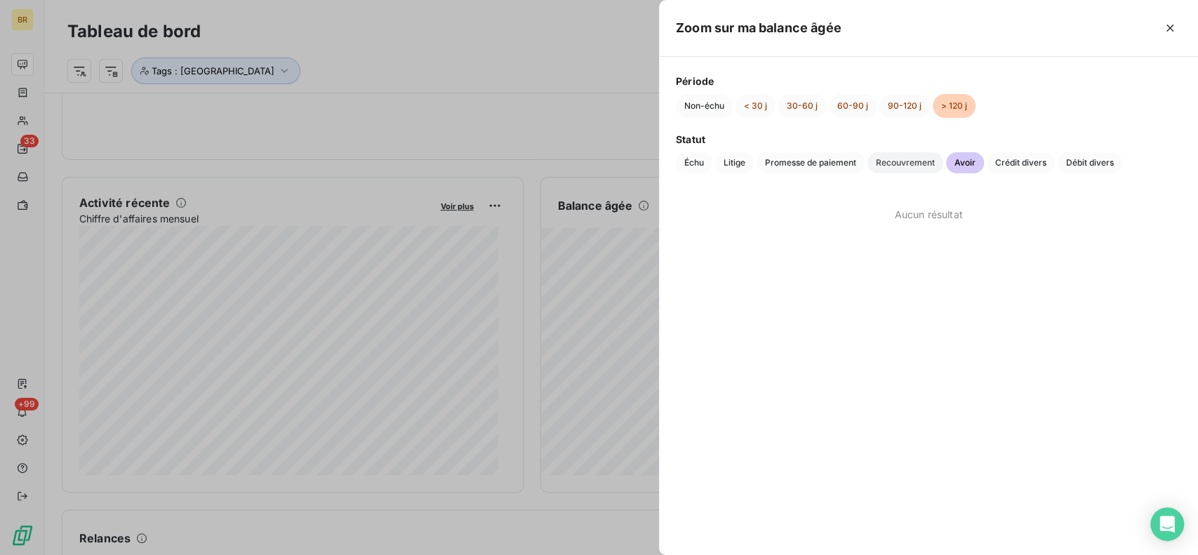
click at [925, 168] on span "Recouvrement" at bounding box center [906, 162] width 76 height 21
click at [1162, 22] on button "button" at bounding box center [1170, 28] width 22 height 22
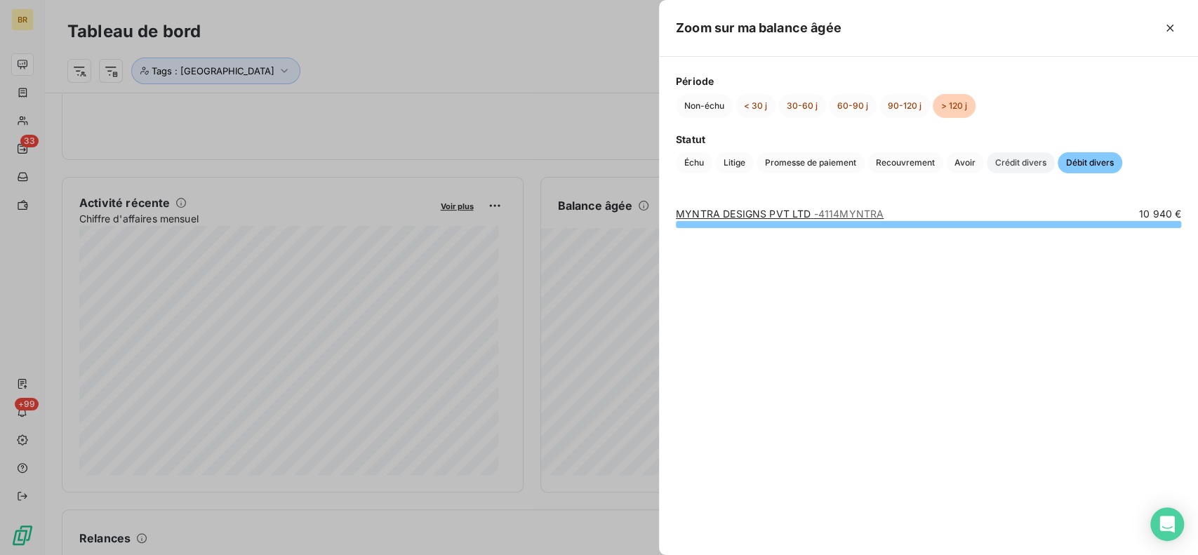
click at [1025, 171] on span "Crédit divers" at bounding box center [1021, 162] width 68 height 21
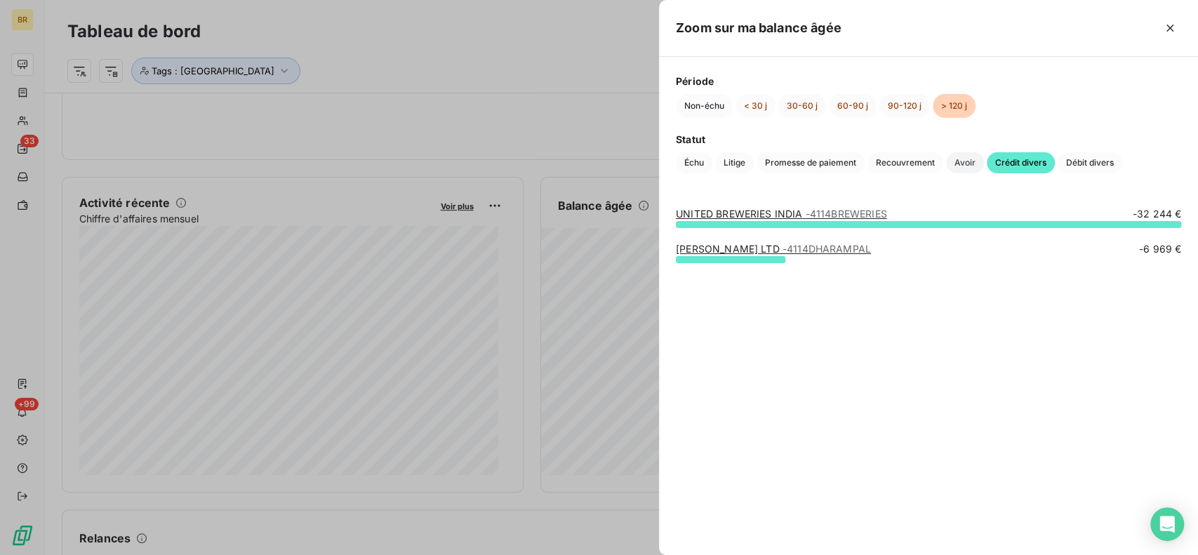
click at [976, 166] on span "Avoir" at bounding box center [965, 162] width 38 height 21
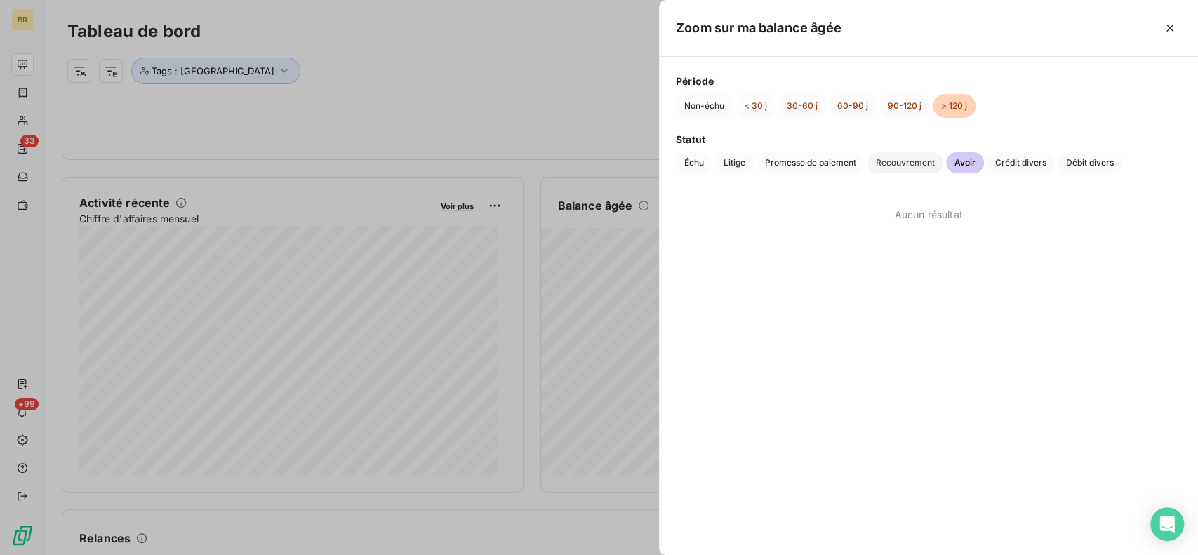
click at [921, 165] on span "Recouvrement" at bounding box center [906, 162] width 76 height 21
click at [851, 168] on span "Promesse de paiement" at bounding box center [811, 162] width 108 height 21
click at [733, 168] on span "Litige" at bounding box center [734, 162] width 39 height 21
click at [691, 165] on span "Échu" at bounding box center [694, 162] width 37 height 21
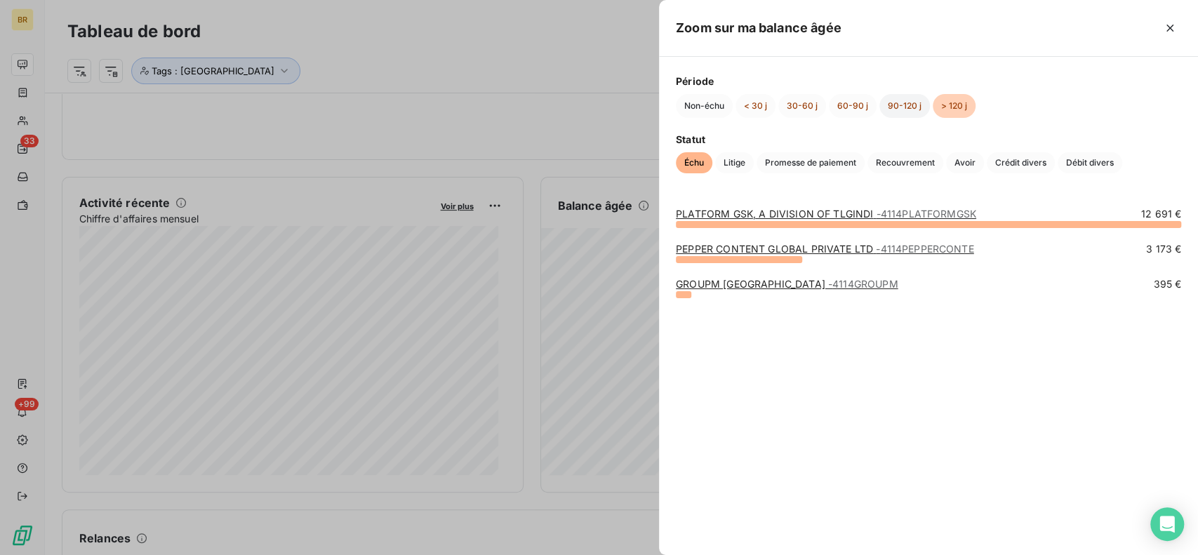
click at [883, 100] on button "90-120 j" at bounding box center [905, 106] width 51 height 24
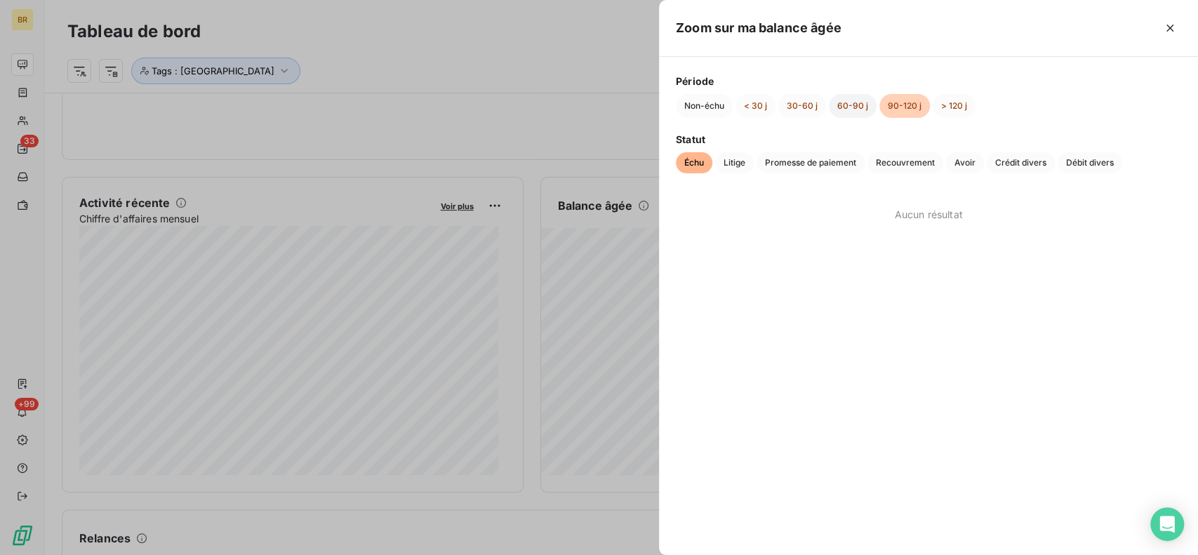
click at [853, 105] on button "60-90 j" at bounding box center [853, 106] width 48 height 24
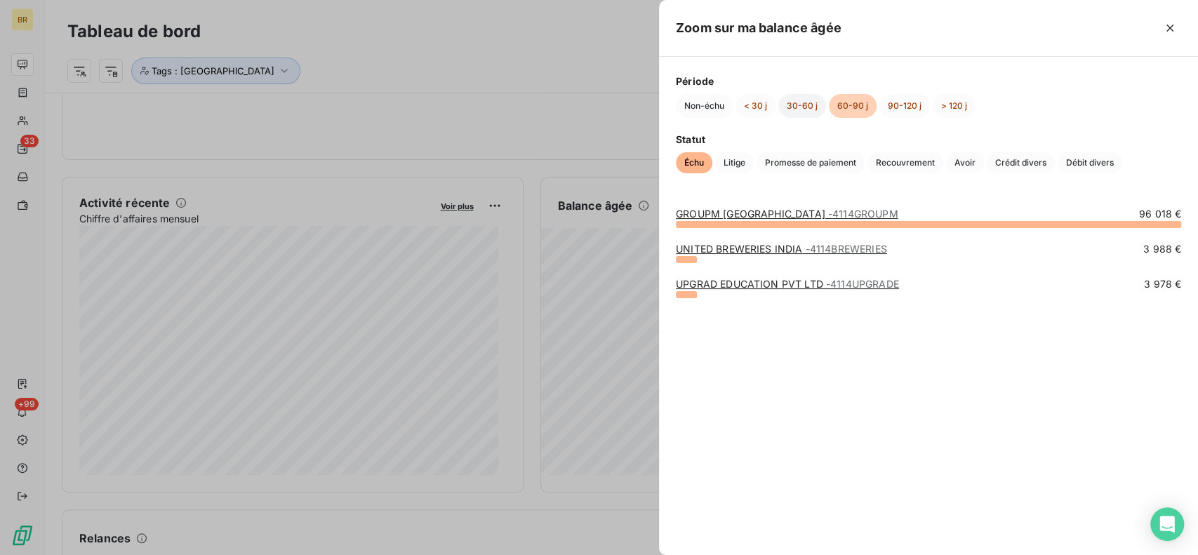
click at [804, 104] on button "30-60 j" at bounding box center [802, 106] width 48 height 24
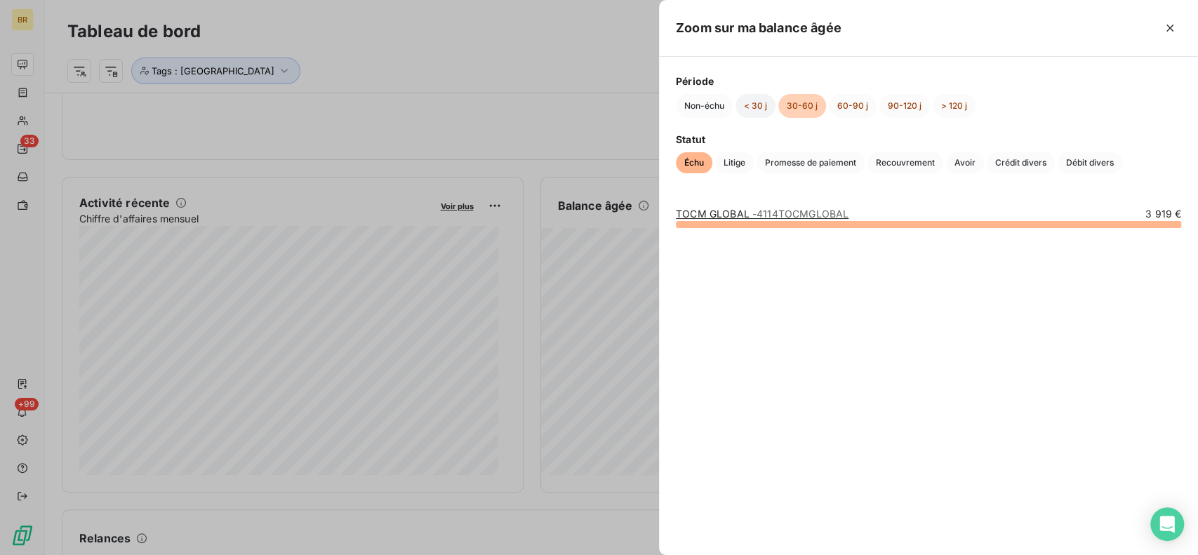
click at [755, 110] on button "< 30 j" at bounding box center [756, 106] width 40 height 24
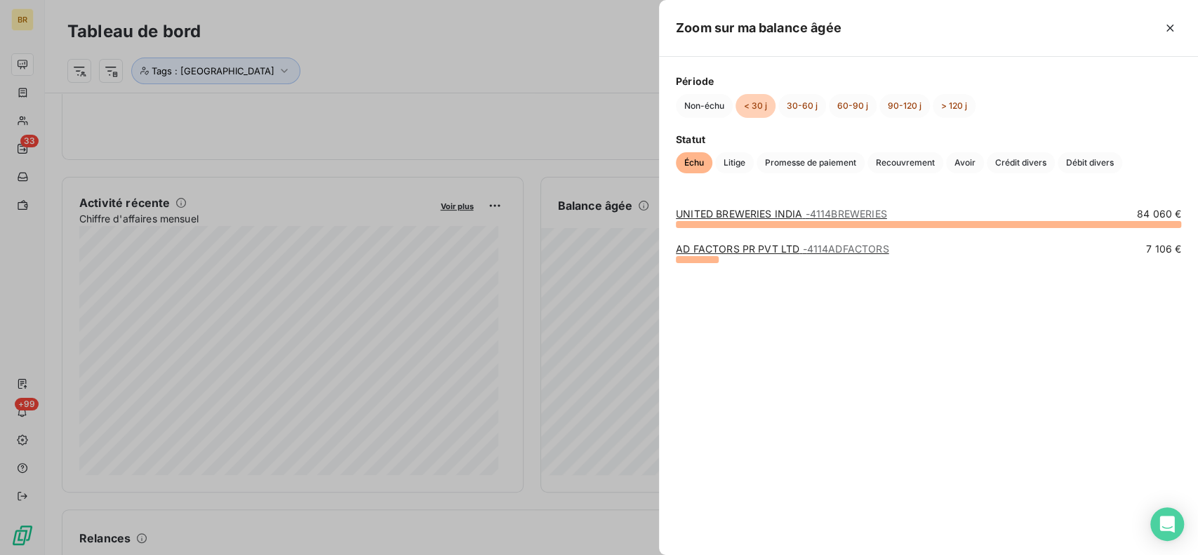
click at [1166, 39] on div "Zoom sur ma balance âgée" at bounding box center [928, 28] width 539 height 57
click at [1169, 37] on button "button" at bounding box center [1170, 28] width 22 height 22
